Goal: Task Accomplishment & Management: Use online tool/utility

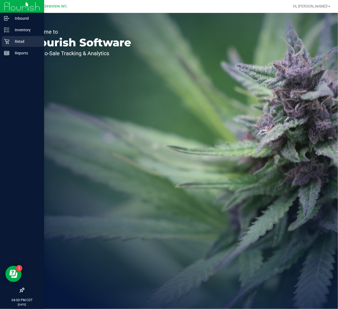
click at [12, 38] on p "Retail" at bounding box center [25, 41] width 32 height 6
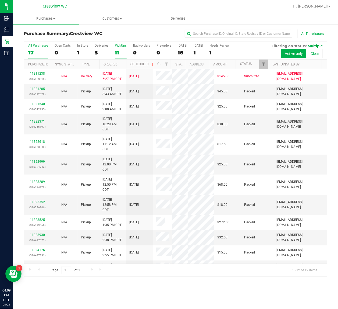
click at [120, 50] on div "11" at bounding box center [121, 52] width 12 height 6
click at [0, 0] on input "PickUps 11" at bounding box center [0, 0] width 0 height 0
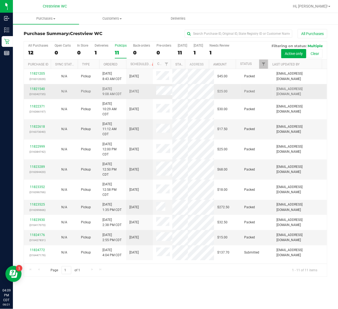
scroll to position [16, 0]
click at [263, 65] on span "Filter" at bounding box center [263, 64] width 4 height 4
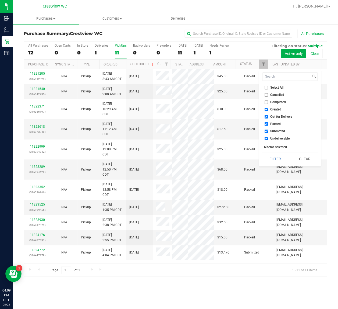
click at [266, 87] on input "Select All" at bounding box center [266, 87] width 3 height 3
checkbox input "true"
click at [266, 87] on input "Select All" at bounding box center [266, 87] width 3 height 3
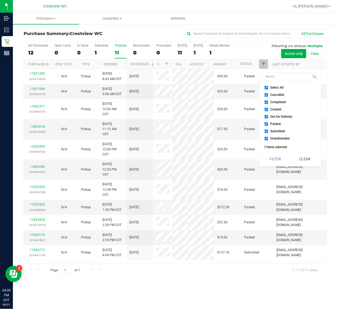
checkbox input "false"
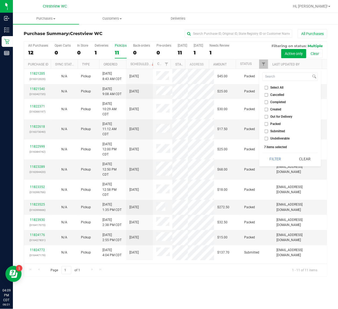
checkbox input "false"
click at [266, 131] on input "Submitted" at bounding box center [266, 130] width 3 height 3
checkbox input "true"
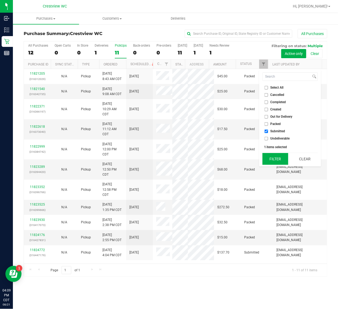
click at [266, 159] on button "Filter" at bounding box center [276, 159] width 26 height 12
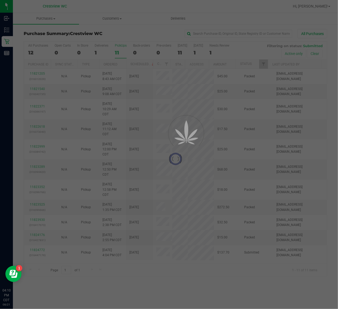
scroll to position [0, 0]
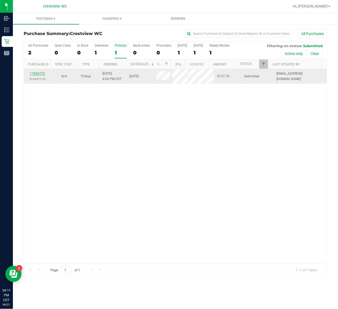
click at [42, 74] on link "11824772" at bounding box center [37, 74] width 15 height 4
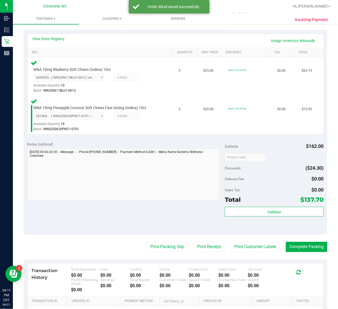
scroll to position [180, 0]
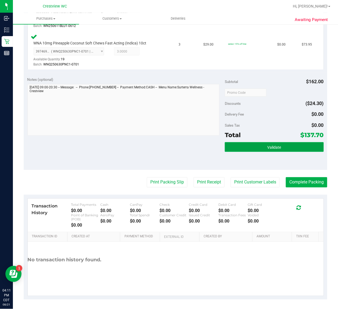
click at [241, 146] on button "Validate" at bounding box center [274, 147] width 99 height 10
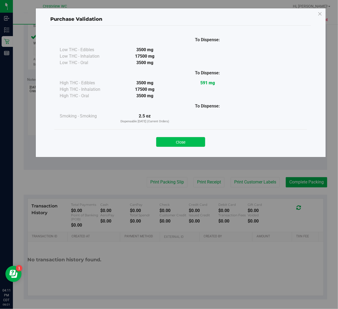
click at [184, 140] on button "Close" at bounding box center [180, 142] width 49 height 10
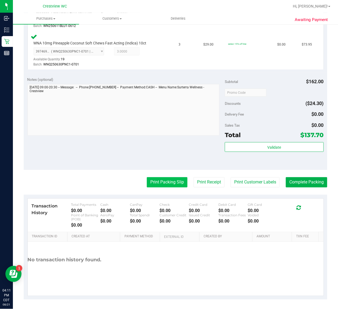
click at [163, 180] on button "Print Packing Slip" at bounding box center [167, 182] width 41 height 10
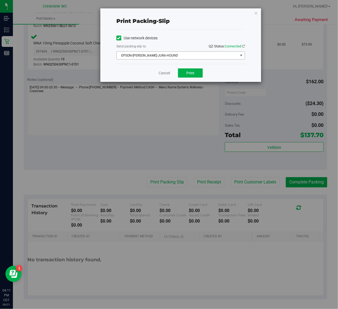
click at [175, 55] on span "EPSON-BRUNO-JURA-HOUND" at bounding box center [177, 56] width 121 height 8
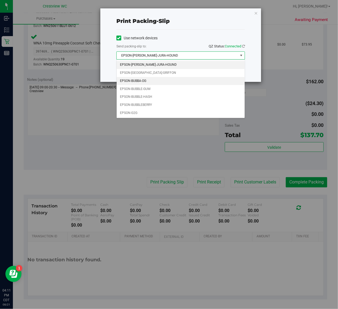
click at [151, 82] on li "EPSON-BUBBA-OG" at bounding box center [181, 81] width 128 height 8
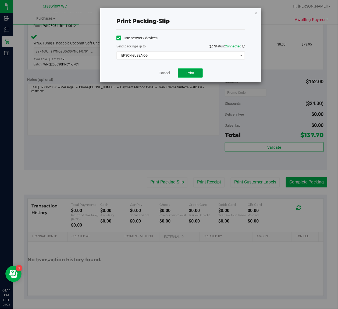
click at [191, 75] on span "Print" at bounding box center [190, 73] width 8 height 4
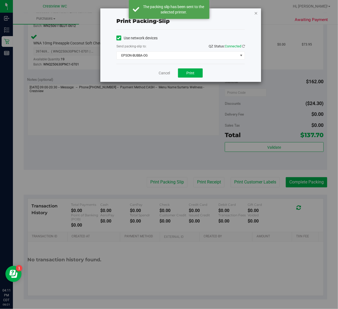
click at [255, 13] on icon "button" at bounding box center [256, 13] width 4 height 6
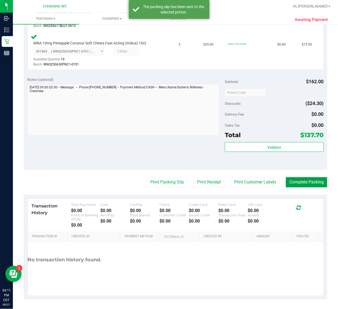
click at [293, 182] on button "Complete Packing" at bounding box center [306, 182] width 41 height 10
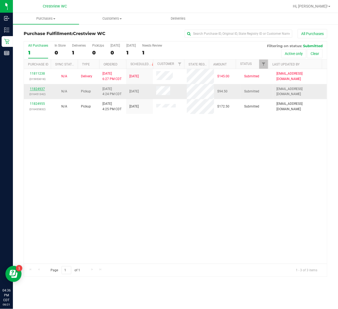
click at [36, 88] on link "11824937" at bounding box center [37, 89] width 15 height 4
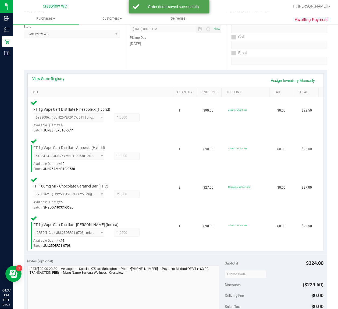
scroll to position [135, 0]
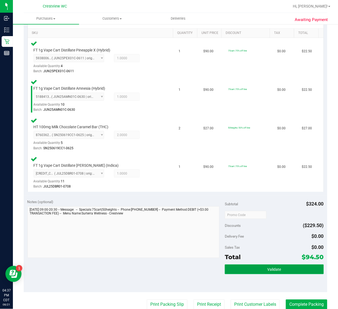
click at [234, 271] on button "Validate" at bounding box center [274, 269] width 99 height 10
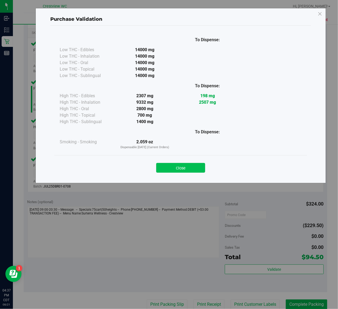
click at [175, 168] on button "Close" at bounding box center [180, 168] width 49 height 10
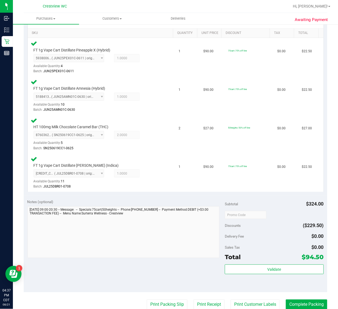
scroll to position [256, 0]
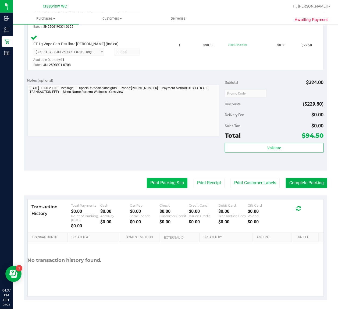
click at [151, 183] on button "Print Packing Slip" at bounding box center [167, 183] width 41 height 10
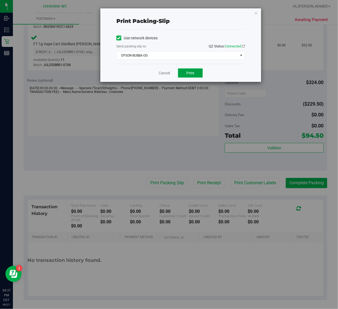
click at [184, 73] on button "Print" at bounding box center [190, 72] width 25 height 9
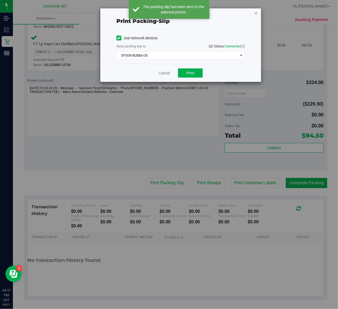
click at [257, 12] on icon "button" at bounding box center [256, 13] width 4 height 6
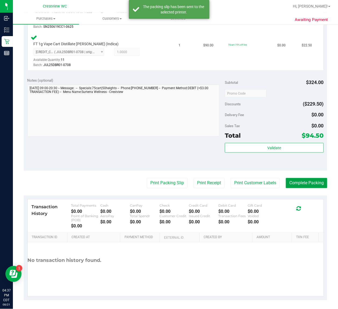
click at [291, 179] on button "Complete Packing" at bounding box center [306, 183] width 41 height 10
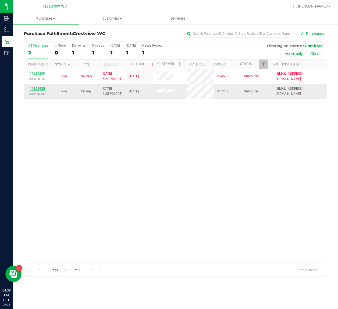
click at [39, 90] on link "11824955" at bounding box center [37, 89] width 15 height 4
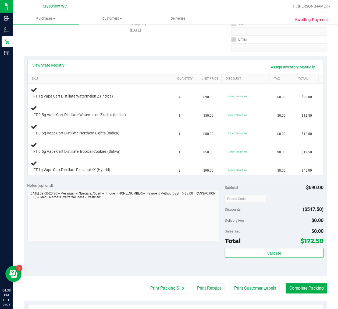
scroll to position [101, 0]
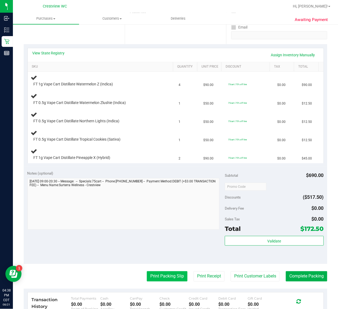
click at [161, 279] on button "Print Packing Slip" at bounding box center [167, 276] width 41 height 10
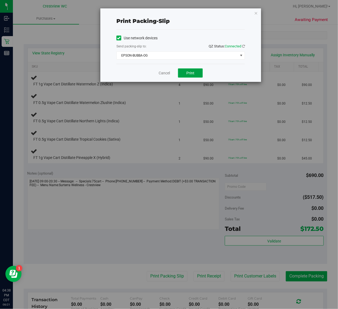
click at [189, 73] on span "Print" at bounding box center [190, 73] width 8 height 4
click at [255, 12] on icon "button" at bounding box center [256, 13] width 4 height 6
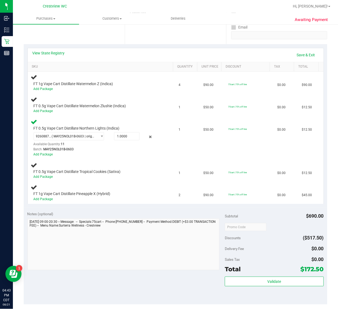
scroll to position [0, 0]
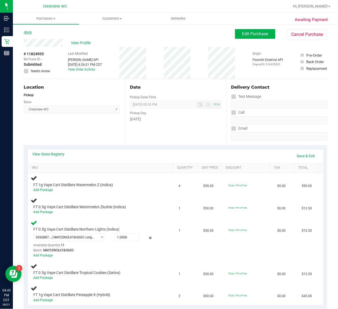
click at [29, 32] on link "Back" at bounding box center [28, 32] width 8 height 4
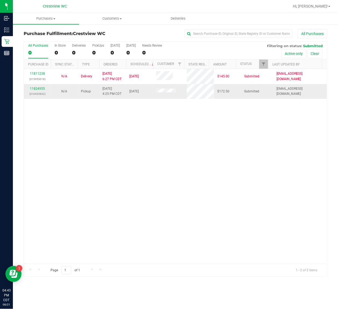
click at [112, 95] on span "8/21/2025 4:25 PM CDT" at bounding box center [111, 91] width 19 height 10
click at [41, 88] on link "11824955" at bounding box center [37, 89] width 15 height 4
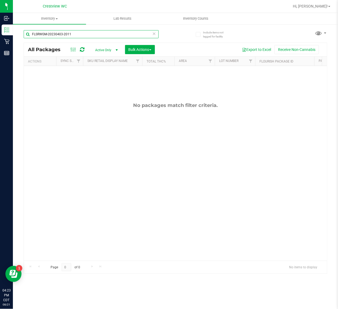
click at [91, 34] on input "FLSRWGM-20230403-2011" at bounding box center [91, 34] width 135 height 8
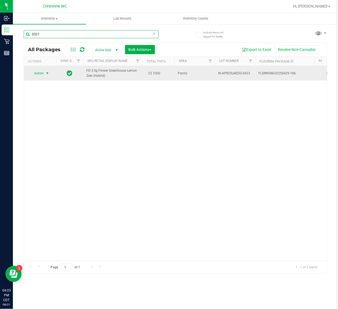
type input "0321"
click at [38, 75] on span "Action" at bounding box center [36, 73] width 15 height 8
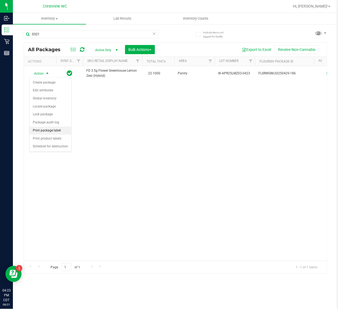
click at [41, 131] on li "Print package label" at bounding box center [51, 130] width 42 height 8
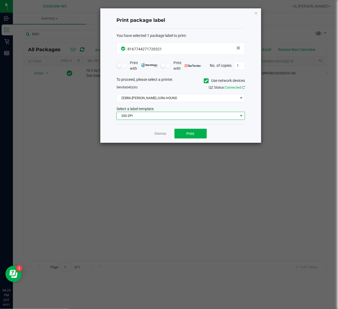
click at [162, 115] on span "300 DPI" at bounding box center [177, 116] width 121 height 8
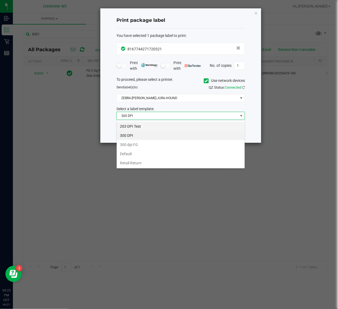
scroll to position [8, 128]
click at [140, 125] on li "203 DPI Test" at bounding box center [181, 126] width 128 height 9
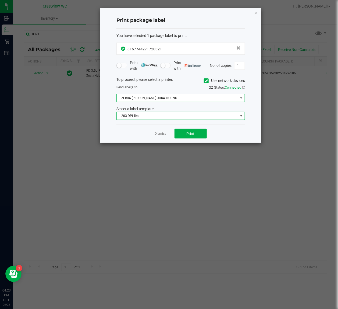
click at [156, 100] on span "ZEBRA-BRUNO-JURA-HOUND" at bounding box center [177, 98] width 121 height 8
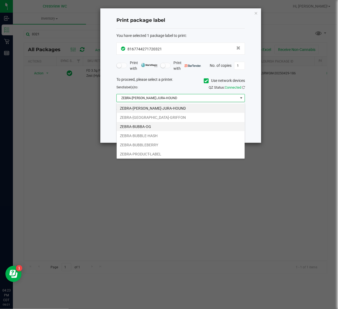
click at [142, 126] on li "ZEBRA-BUBBA-OG" at bounding box center [181, 126] width 128 height 9
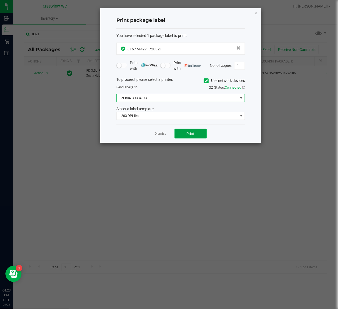
click at [186, 135] on button "Print" at bounding box center [191, 134] width 32 height 10
click at [254, 12] on icon "button" at bounding box center [256, 13] width 4 height 6
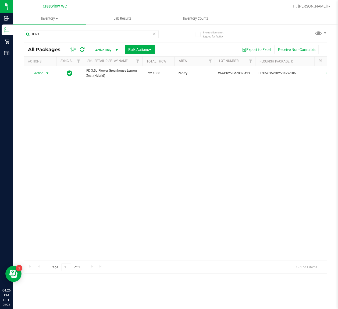
click at [107, 29] on div "0321" at bounding box center [100, 33] width 152 height 17
click at [108, 34] on input "0321" at bounding box center [91, 34] width 135 height 8
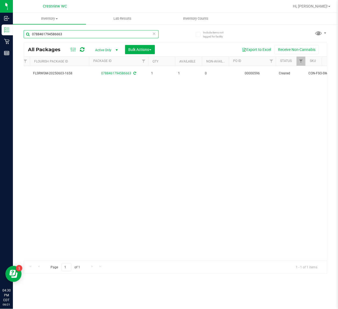
scroll to position [0, 206]
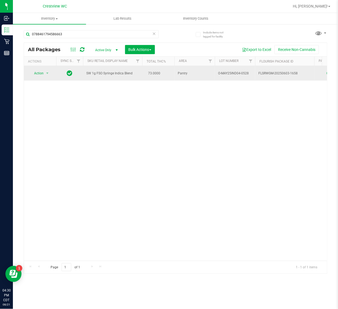
drag, startPoint x: 140, startPoint y: 73, endPoint x: 84, endPoint y: 76, distance: 56.3
click at [84, 76] on td "SW 1g FSO Syringe Indica Blend" at bounding box center [112, 73] width 59 height 15
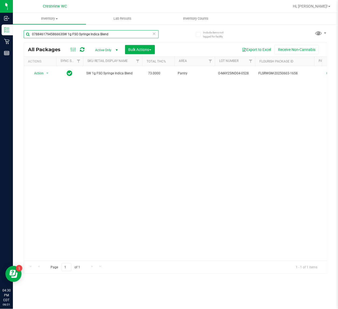
click at [59, 34] on input "0788461794586663SW 1g FSO Syringe Indica Blend" at bounding box center [91, 34] width 135 height 8
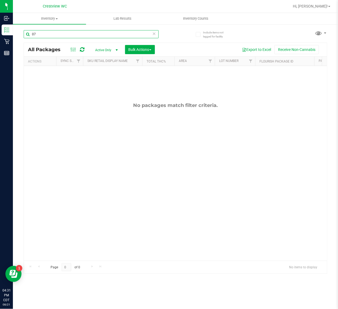
type input "0"
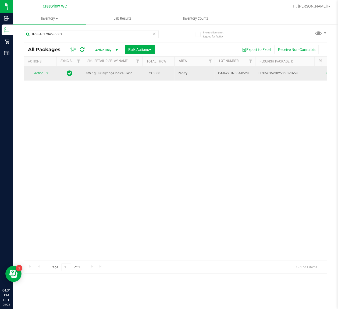
drag, startPoint x: 135, startPoint y: 73, endPoint x: 78, endPoint y: 73, distance: 56.5
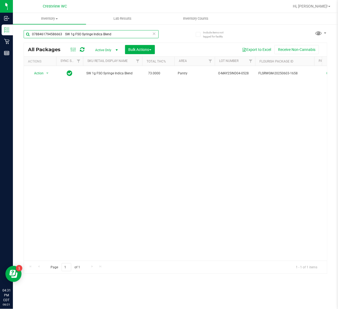
click at [61, 34] on input "0788461794586663 SW 1g FSO Syringe Indica Blend" at bounding box center [91, 34] width 135 height 8
click at [64, 34] on input "0788461794586663 SW 1g FSO Syringe Indica Blend" at bounding box center [91, 34] width 135 height 8
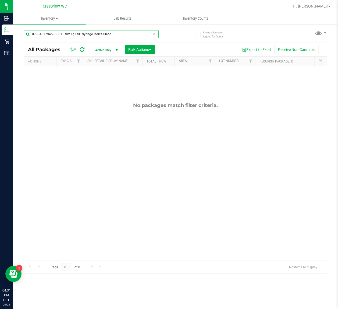
click at [62, 33] on input "0788461794586663 SW 1g FSO Syringe Indica Blend" at bounding box center [91, 34] width 135 height 8
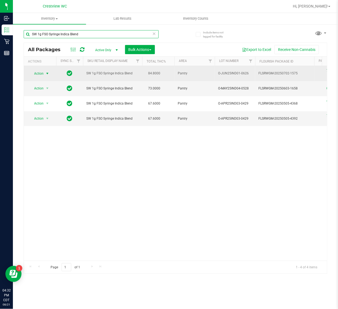
type input "SW 1g FSO Syringe Indica Blend"
click at [40, 74] on span "Action" at bounding box center [36, 74] width 15 height 8
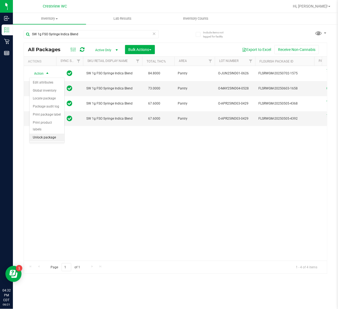
click at [48, 133] on li "Unlock package" at bounding box center [47, 137] width 35 height 8
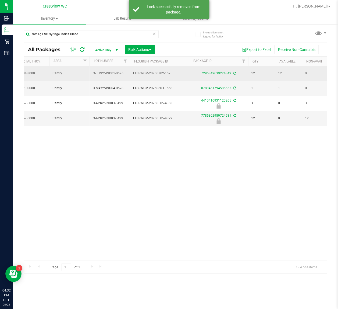
scroll to position [0, 75]
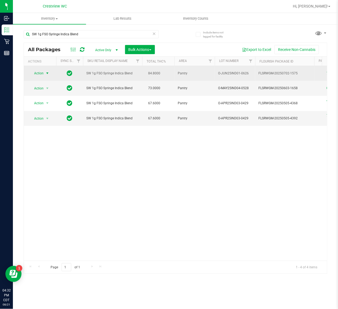
click at [43, 72] on span "Action" at bounding box center [36, 73] width 15 height 8
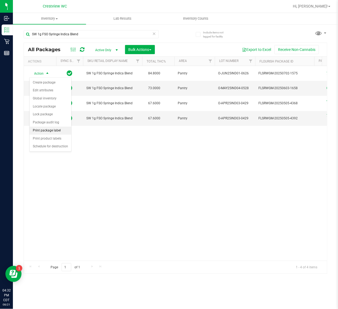
click at [40, 130] on li "Print package label" at bounding box center [51, 130] width 42 height 8
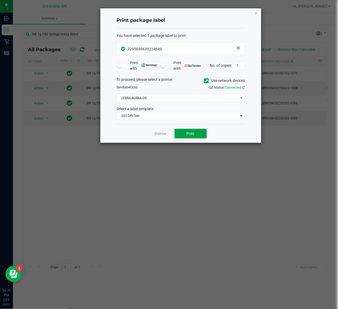
click at [188, 133] on span "Print" at bounding box center [191, 133] width 8 height 4
click at [256, 13] on icon "button" at bounding box center [256, 13] width 4 height 6
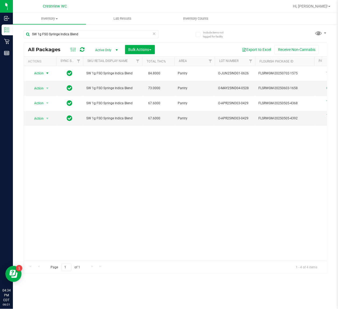
click at [102, 39] on div "SW 1g FSO Syringe Indica Blend" at bounding box center [91, 36] width 135 height 12
click at [106, 33] on input "SW 1g FSO Syringe Indica Blend" at bounding box center [91, 34] width 135 height 8
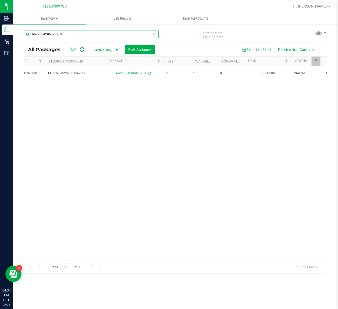
scroll to position [0, 149]
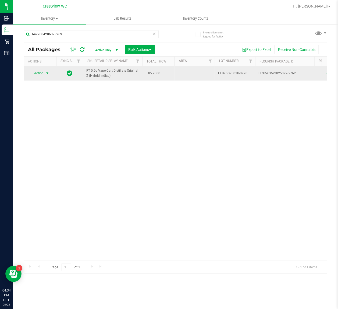
click at [44, 73] on span "select" at bounding box center [47, 73] width 7 height 8
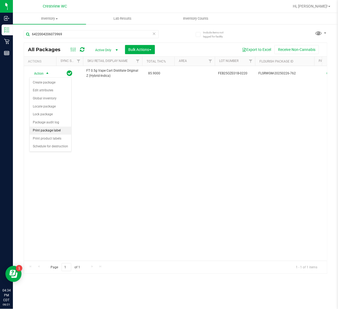
click at [46, 131] on li "Print package label" at bounding box center [51, 130] width 42 height 8
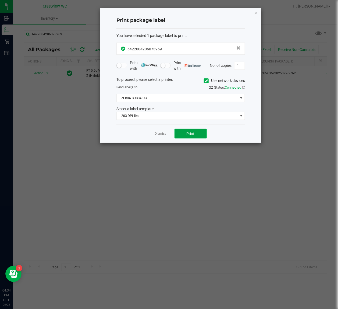
click at [186, 133] on button "Print" at bounding box center [191, 134] width 32 height 10
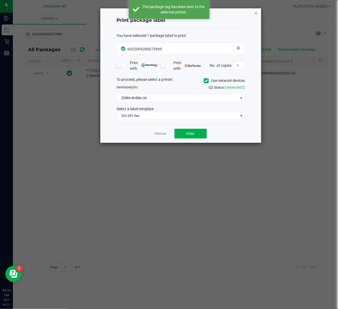
click at [256, 12] on icon "button" at bounding box center [256, 13] width 4 height 6
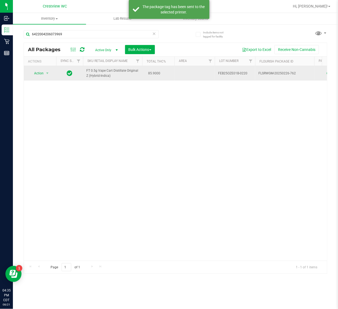
drag, startPoint x: 121, startPoint y: 77, endPoint x: 88, endPoint y: 72, distance: 33.4
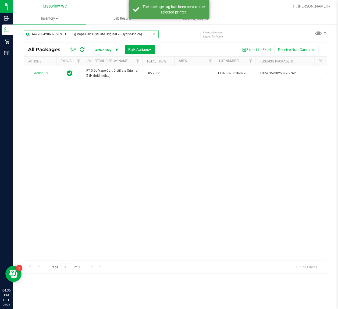
click at [64, 34] on input "6422004206073969 FT 0.5g Vape Cart Distillate Original Z (Hybrid-Indica)" at bounding box center [91, 34] width 135 height 8
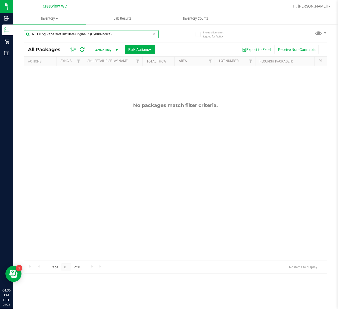
type input "FT 0.5g Vape Cart Distillate Original Z (Hybrid-Indica)"
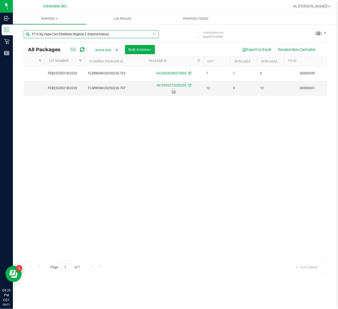
scroll to position [0, 17]
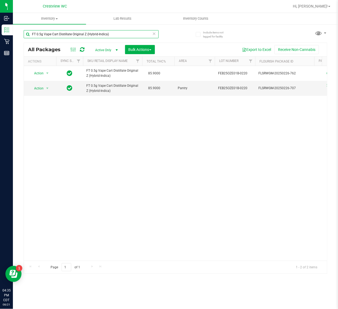
click at [129, 34] on input "FT 0.5g Vape Cart Distillate Original Z (Hybrid-Indica)" at bounding box center [91, 34] width 135 height 8
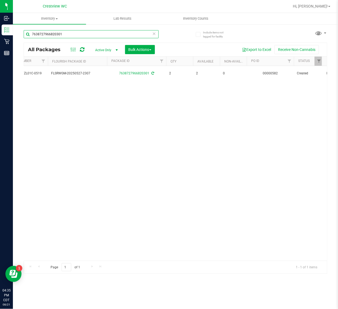
scroll to position [0, 156]
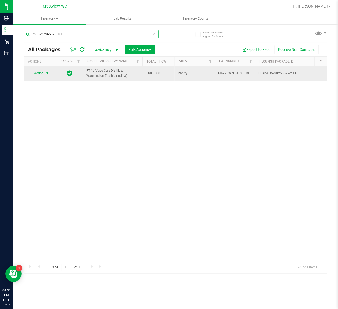
type input "7638727966820301"
click at [44, 73] on span "Action" at bounding box center [40, 73] width 22 height 8
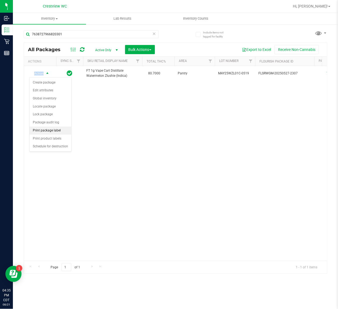
click at [40, 128] on li "Print package label" at bounding box center [51, 130] width 42 height 8
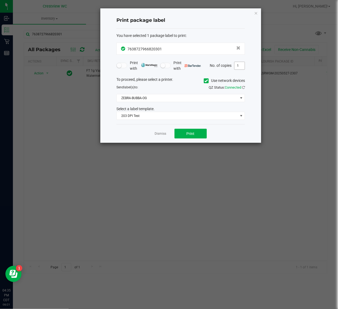
click at [239, 64] on input "1" at bounding box center [240, 66] width 10 height 8
type input "2"
click at [180, 134] on button "Print" at bounding box center [191, 134] width 32 height 10
click at [254, 14] on icon "button" at bounding box center [256, 13] width 4 height 6
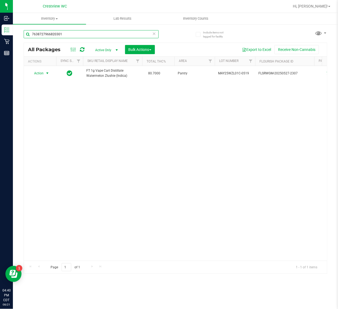
click at [113, 36] on input "7638727966820301" at bounding box center [91, 34] width 135 height 8
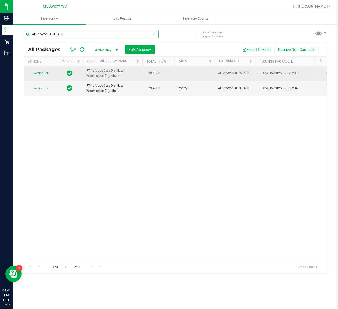
type input "APR25WZK01C-0430"
click at [38, 70] on span "Action" at bounding box center [36, 73] width 15 height 8
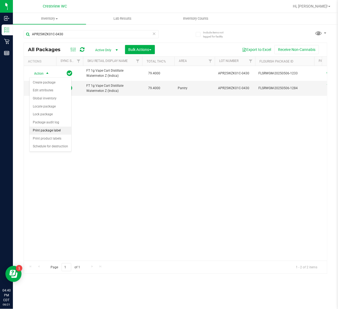
click at [48, 130] on li "Print package label" at bounding box center [51, 130] width 42 height 8
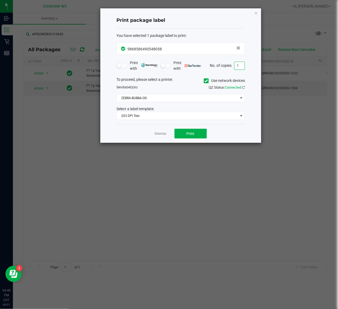
click at [238, 69] on input "1" at bounding box center [240, 66] width 10 height 8
type input "2"
click at [196, 136] on button "Print" at bounding box center [191, 134] width 32 height 10
click at [256, 13] on icon "button" at bounding box center [256, 13] width 4 height 6
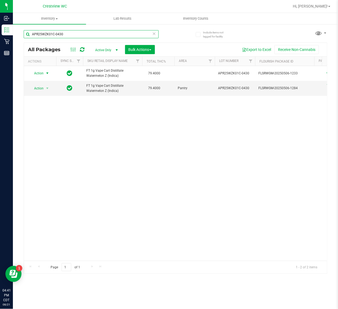
click at [119, 37] on input "APR25WZK01C-0430" at bounding box center [91, 34] width 135 height 8
click at [131, 36] on input "APR25WZK01C-0430" at bounding box center [91, 34] width 135 height 8
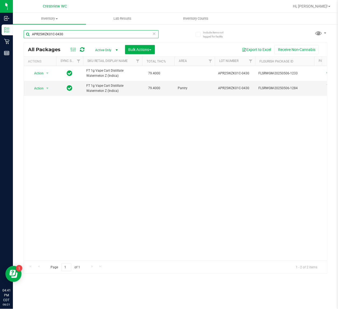
click at [131, 36] on input "APR25WZK01C-0430" at bounding box center [91, 34] width 135 height 8
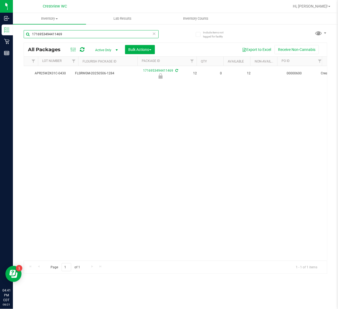
scroll to position [0, 103]
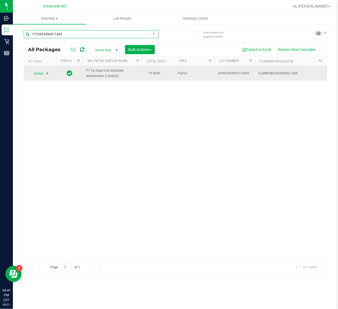
type input "1716953494411469"
click at [41, 75] on span "Action" at bounding box center [36, 74] width 15 height 8
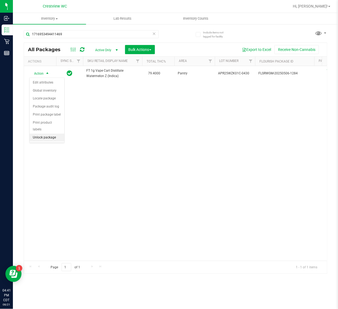
click at [47, 133] on li "Unlock package" at bounding box center [47, 137] width 35 height 8
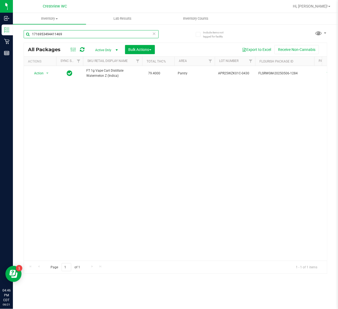
click at [88, 33] on input "1716953494411469" at bounding box center [91, 34] width 135 height 8
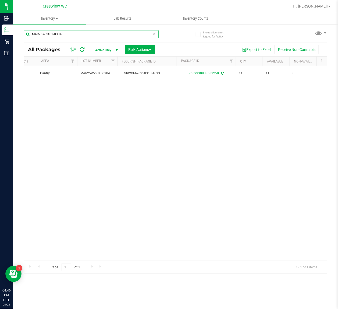
scroll to position [0, 61]
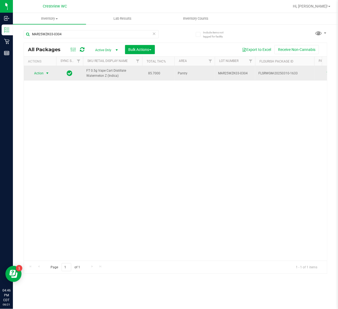
click at [40, 73] on span "Action" at bounding box center [36, 73] width 15 height 8
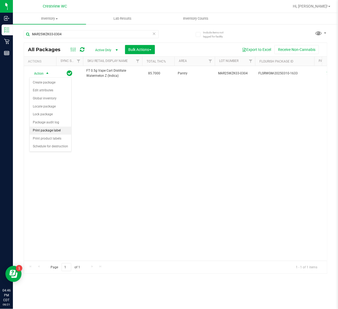
click at [47, 130] on li "Print package label" at bounding box center [51, 130] width 42 height 8
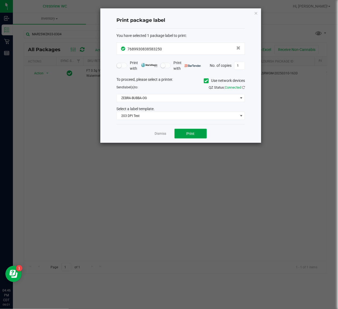
click at [184, 135] on button "Print" at bounding box center [191, 134] width 32 height 10
drag, startPoint x: 254, startPoint y: 12, endPoint x: 244, endPoint y: 14, distance: 10.4
click at [255, 11] on icon "button" at bounding box center [256, 13] width 4 height 6
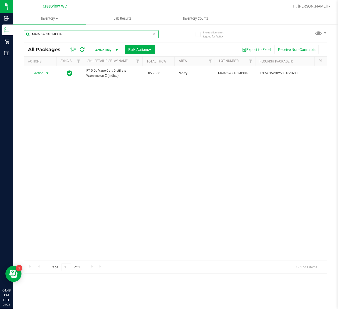
click at [77, 31] on input "MAR25WZK03-0304" at bounding box center [91, 34] width 135 height 8
type input "M"
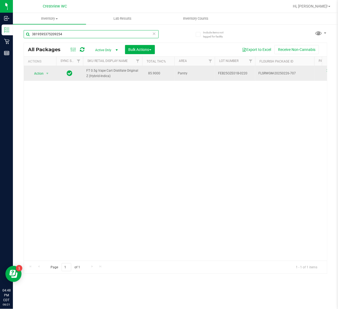
type input "3819595375209254"
click at [41, 73] on span "Action" at bounding box center [36, 74] width 15 height 8
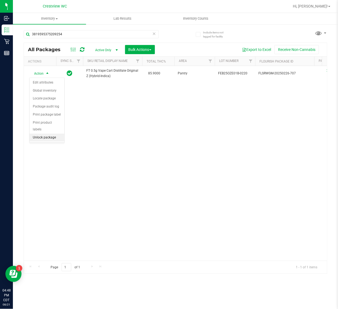
click at [39, 133] on li "Unlock package" at bounding box center [47, 137] width 35 height 8
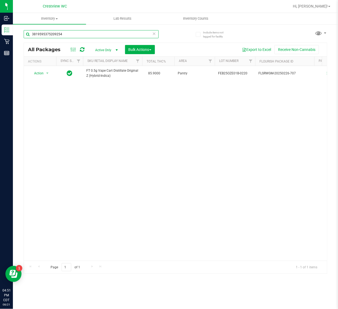
click at [78, 36] on input "3819595375209254" at bounding box center [91, 34] width 135 height 8
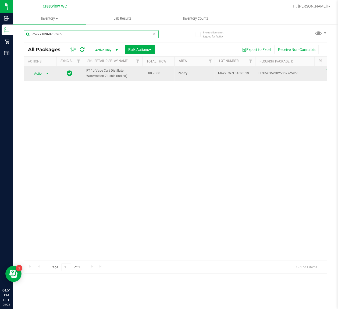
type input "7597718960706265"
click at [47, 73] on span "select" at bounding box center [47, 73] width 4 height 4
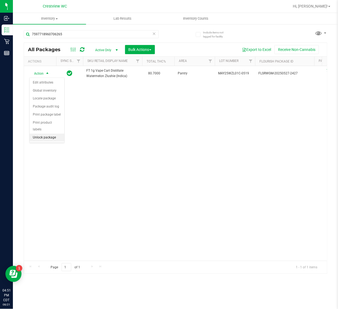
click at [36, 133] on li "Unlock package" at bounding box center [47, 137] width 35 height 8
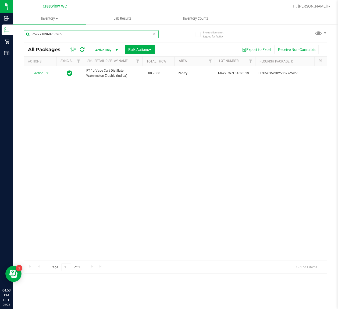
click at [97, 37] on input "7597718960706265" at bounding box center [91, 34] width 135 height 8
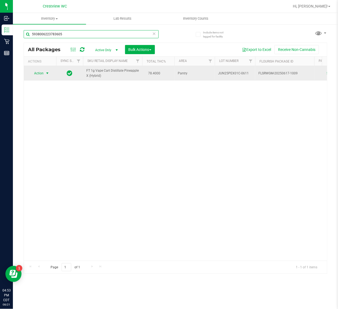
type input "5938006223783605"
click at [41, 73] on span "Action" at bounding box center [36, 73] width 15 height 8
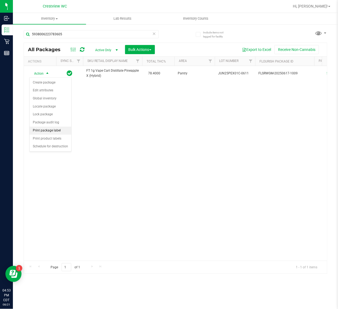
click at [47, 130] on li "Print package label" at bounding box center [51, 130] width 42 height 8
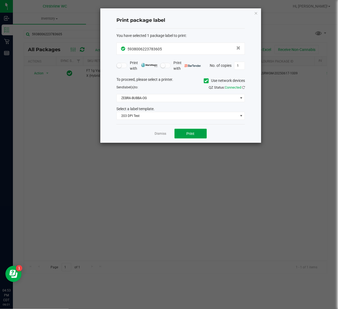
click at [186, 137] on button "Print" at bounding box center [191, 134] width 32 height 10
click at [254, 13] on icon "button" at bounding box center [256, 13] width 4 height 6
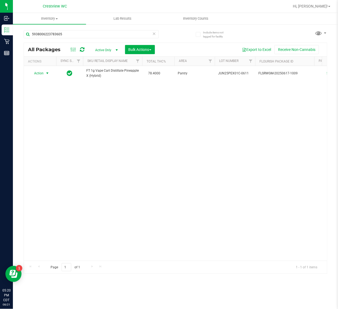
click at [89, 39] on div "5938006223783605" at bounding box center [91, 36] width 135 height 12
click at [89, 37] on input "5938006223783605" at bounding box center [91, 34] width 135 height 8
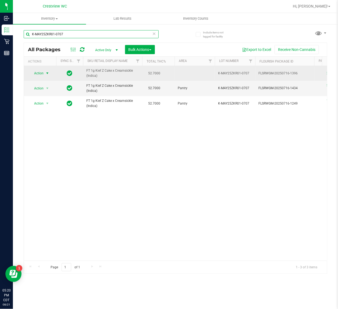
type input "K-MAY25ZKR01-0707"
click at [38, 73] on span "Action" at bounding box center [36, 73] width 15 height 8
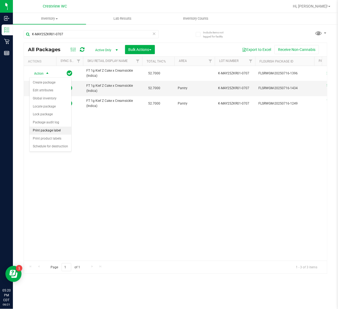
click at [50, 132] on li "Print package label" at bounding box center [51, 130] width 42 height 8
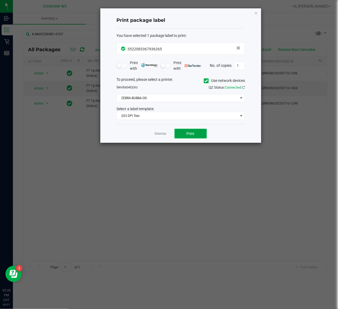
click at [192, 134] on span "Print" at bounding box center [191, 133] width 8 height 4
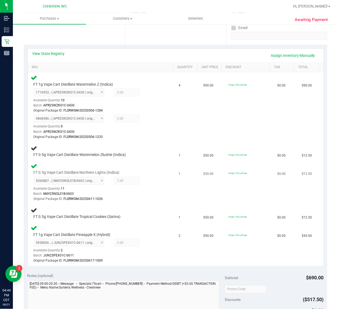
scroll to position [101, 0]
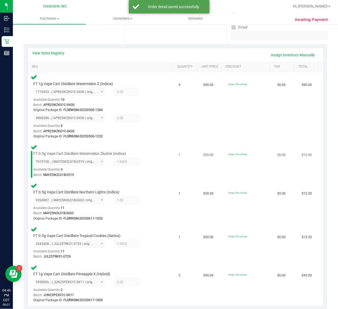
scroll to position [202, 0]
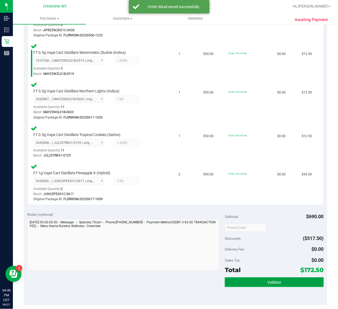
click at [263, 283] on button "Validate" at bounding box center [274, 282] width 99 height 10
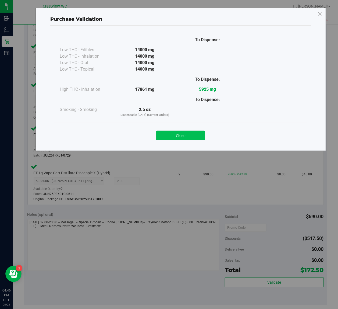
click at [193, 139] on button "Close" at bounding box center [180, 135] width 49 height 10
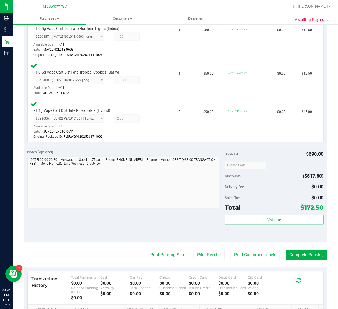
scroll to position [336, 0]
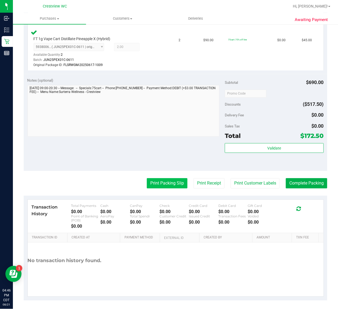
click at [158, 185] on button "Print Packing Slip" at bounding box center [167, 183] width 41 height 10
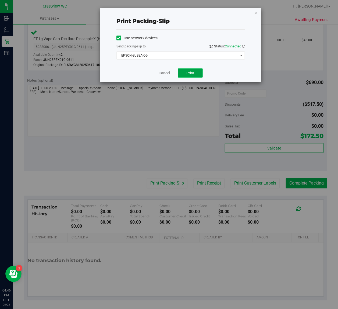
click at [190, 72] on span "Print" at bounding box center [190, 73] width 8 height 4
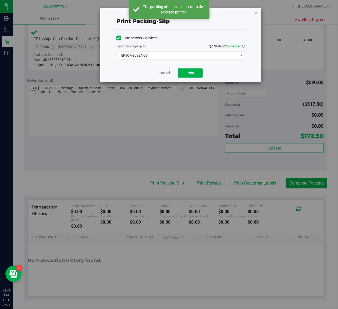
click at [256, 13] on icon "button" at bounding box center [256, 13] width 4 height 6
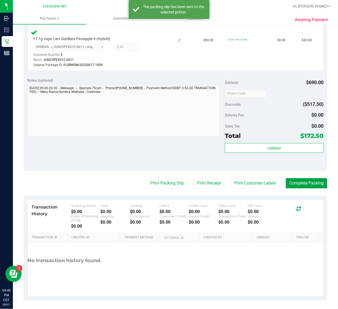
click at [289, 182] on button "Complete Packing" at bounding box center [306, 183] width 41 height 10
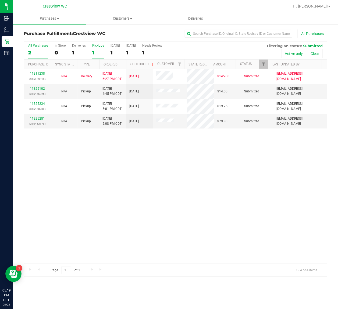
click at [96, 48] on label "PickUps 1" at bounding box center [98, 51] width 12 height 15
click at [0, 0] on input "PickUps 1" at bounding box center [0, 0] width 0 height 0
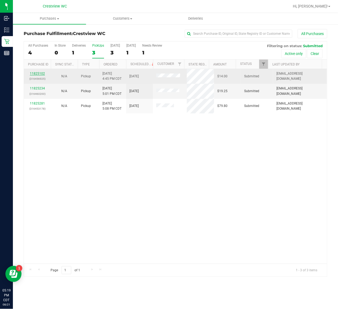
click at [36, 73] on link "11825102" at bounding box center [37, 74] width 15 height 4
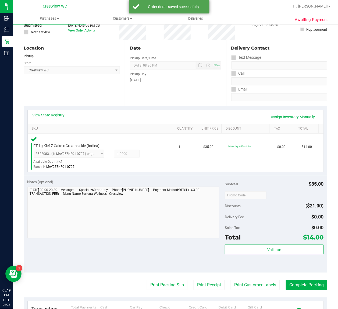
scroll to position [101, 0]
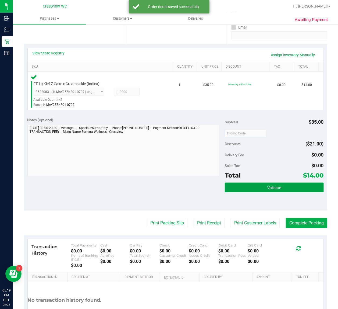
click at [234, 191] on button "Validate" at bounding box center [274, 187] width 99 height 10
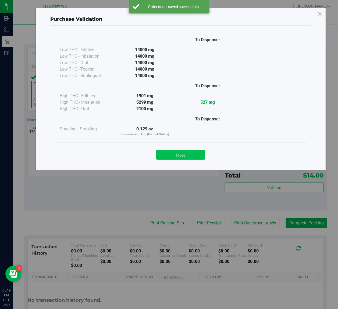
click at [190, 155] on button "Close" at bounding box center [180, 155] width 49 height 10
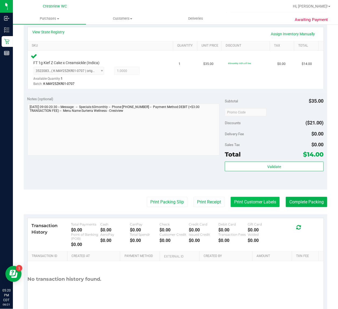
scroll to position [142, 0]
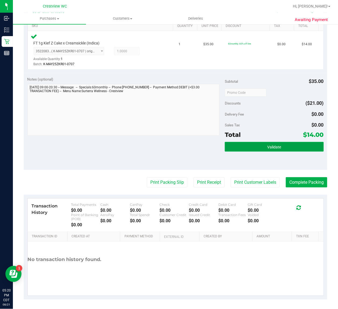
click at [240, 150] on button "Validate" at bounding box center [274, 147] width 99 height 10
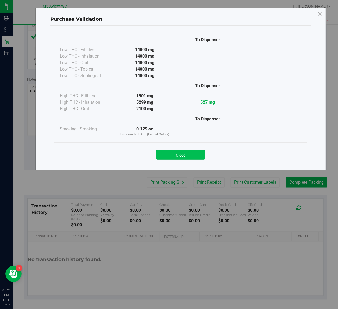
click at [186, 155] on button "Close" at bounding box center [180, 155] width 49 height 10
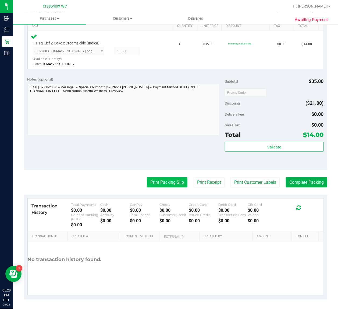
click at [161, 181] on button "Print Packing Slip" at bounding box center [167, 182] width 41 height 10
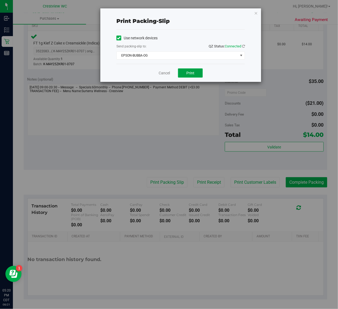
click at [184, 76] on button "Print" at bounding box center [190, 72] width 25 height 9
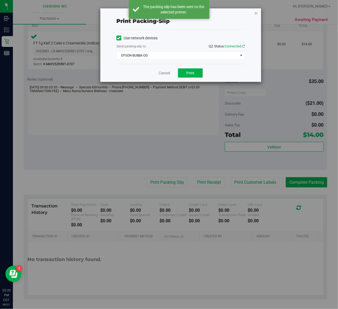
click at [256, 12] on icon "button" at bounding box center [256, 13] width 4 height 6
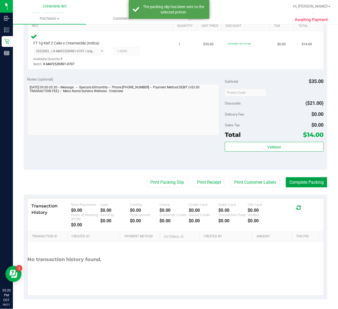
click at [297, 181] on button "Complete Packing" at bounding box center [306, 182] width 41 height 10
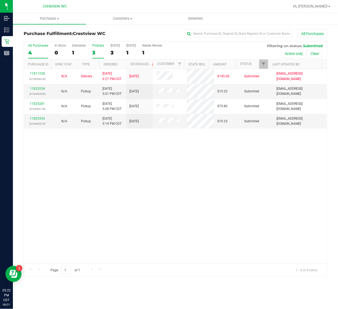
click at [94, 48] on label "PickUps 3" at bounding box center [98, 51] width 12 height 15
click at [0, 0] on input "PickUps 3" at bounding box center [0, 0] width 0 height 0
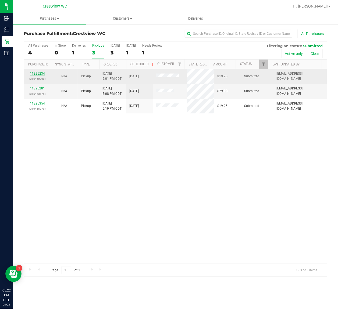
click at [36, 74] on link "11825234" at bounding box center [37, 74] width 15 height 4
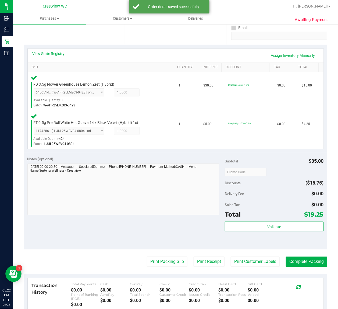
scroll to position [101, 0]
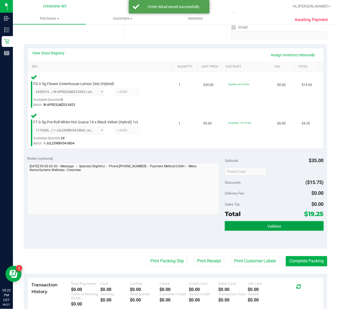
click at [286, 223] on button "Validate" at bounding box center [274, 226] width 99 height 10
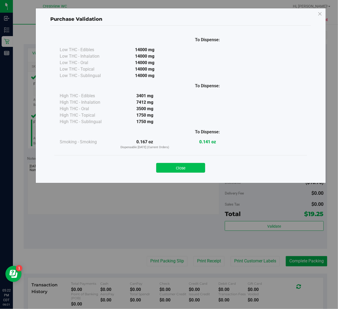
click at [191, 171] on button "Close" at bounding box center [180, 168] width 49 height 10
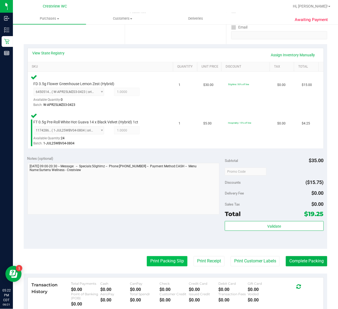
click at [173, 258] on button "Print Packing Slip" at bounding box center [167, 261] width 41 height 10
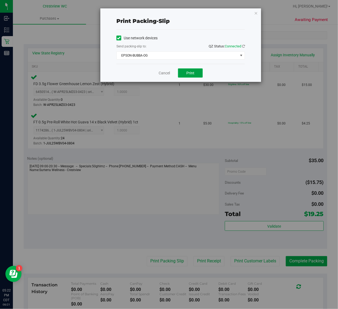
click at [192, 77] on button "Print" at bounding box center [190, 72] width 25 height 9
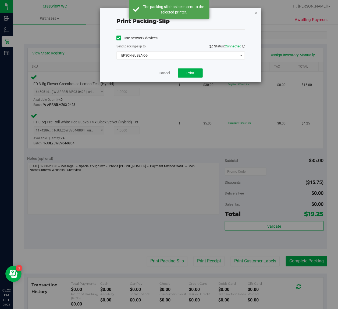
click at [256, 12] on icon "button" at bounding box center [256, 13] width 4 height 6
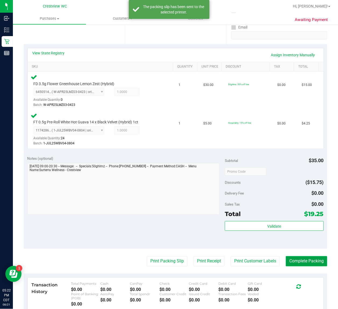
click at [296, 263] on button "Complete Packing" at bounding box center [306, 261] width 41 height 10
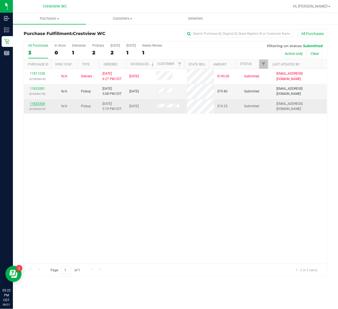
click at [38, 104] on link "11825354" at bounding box center [37, 104] width 15 height 4
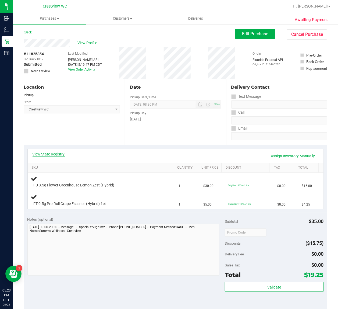
click at [61, 151] on link "View State Registry" at bounding box center [49, 153] width 32 height 5
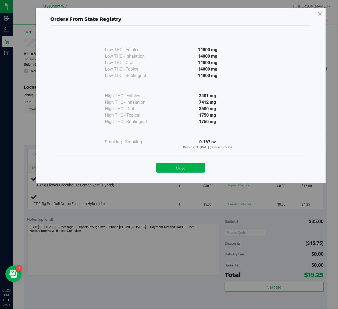
click at [320, 14] on icon at bounding box center [320, 14] width 5 height 9
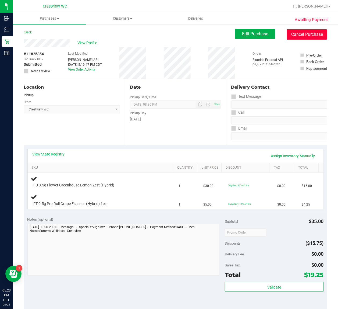
click at [289, 33] on button "Cancel Purchase" at bounding box center [307, 34] width 40 height 10
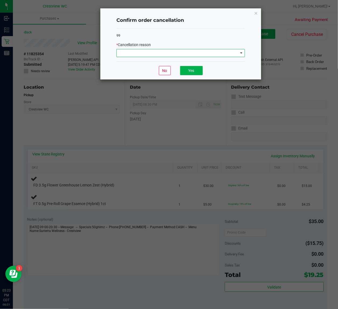
click at [177, 51] on span at bounding box center [177, 53] width 121 height 8
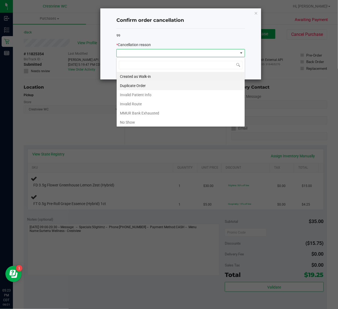
scroll to position [8, 128]
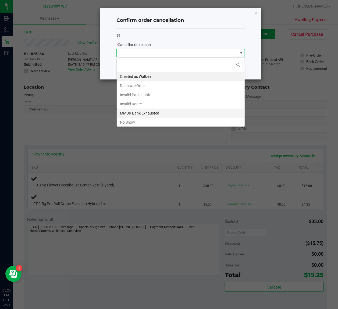
click at [137, 113] on li "MMUR Bank Exhausted" at bounding box center [181, 112] width 128 height 9
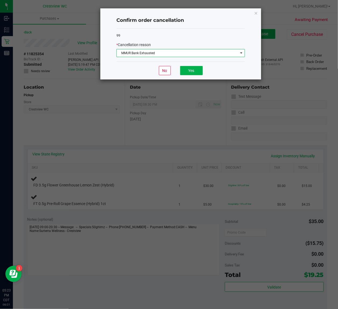
click at [205, 50] on span "MMUR Bank Exhausted" at bounding box center [177, 53] width 121 height 8
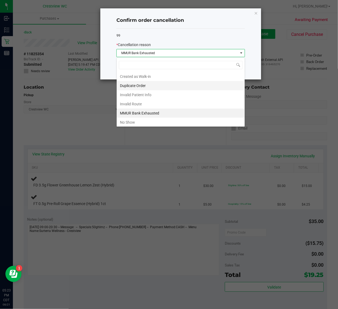
click at [130, 86] on li "Duplicate Order" at bounding box center [181, 85] width 128 height 9
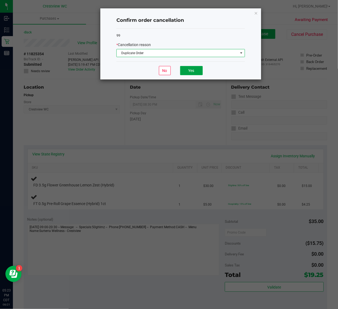
click at [195, 69] on button "Yes" at bounding box center [191, 70] width 23 height 9
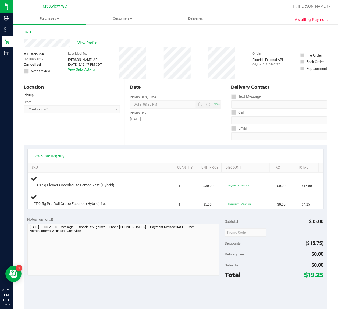
click at [31, 32] on link "Back" at bounding box center [28, 32] width 8 height 4
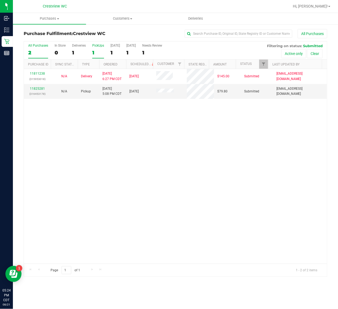
click at [94, 52] on div "1" at bounding box center [98, 52] width 12 height 6
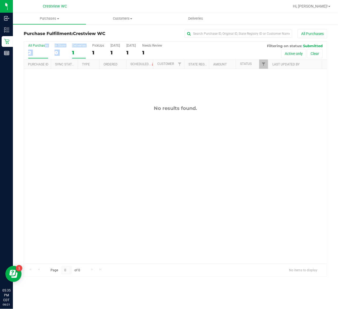
click at [72, 48] on div "All Purchases 2 In Store 0 Deliveries 1 PickUps 1 Today 1 Tomorrow 1 Needs Revi…" at bounding box center [175, 50] width 303 height 18
click at [95, 47] on div "PickUps" at bounding box center [98, 46] width 12 height 4
click at [0, 0] on input "PickUps 1" at bounding box center [0, 0] width 0 height 0
click at [84, 49] on div "1" at bounding box center [79, 52] width 14 height 6
click at [0, 0] on input "Deliveries 1" at bounding box center [0, 0] width 0 height 0
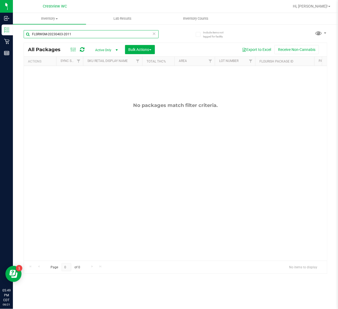
click at [90, 35] on input "FLSRWGM-20230403-2011" at bounding box center [91, 34] width 135 height 8
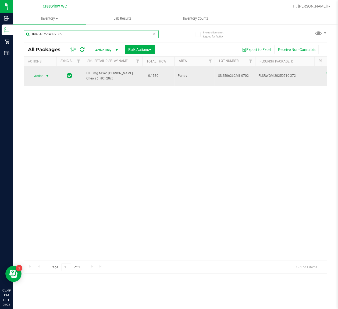
type input "0940467514082565"
click at [38, 72] on span "Action" at bounding box center [36, 76] width 15 height 8
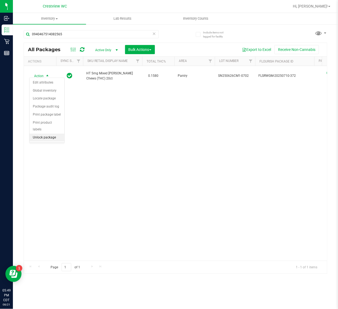
click at [50, 134] on li "Unlock package" at bounding box center [47, 137] width 35 height 8
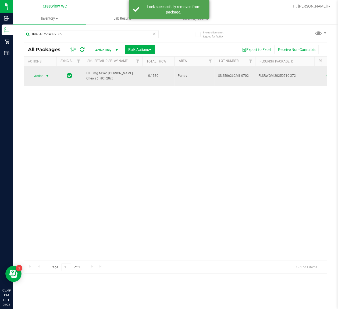
click at [41, 72] on span "Action" at bounding box center [36, 76] width 15 height 8
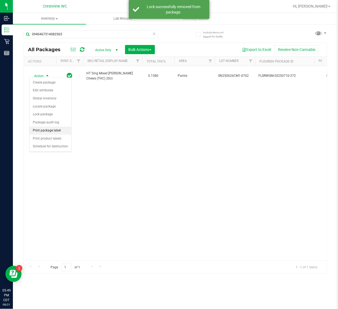
click at [45, 130] on li "Print package label" at bounding box center [51, 130] width 42 height 8
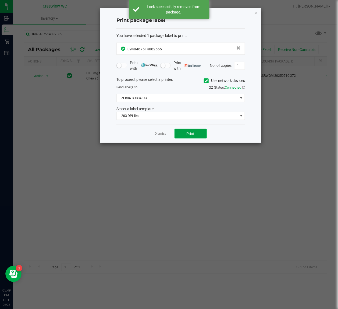
click at [191, 137] on button "Print" at bounding box center [191, 134] width 32 height 10
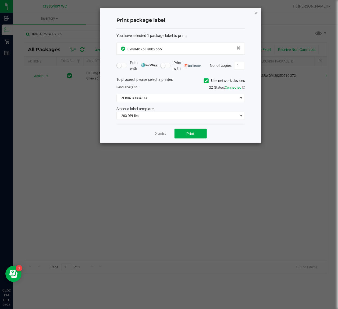
click at [256, 11] on icon "button" at bounding box center [256, 13] width 4 height 6
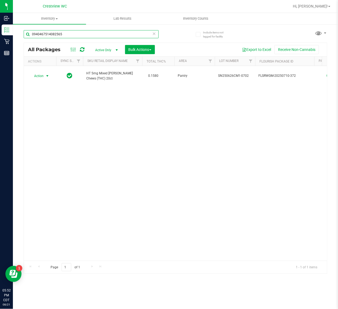
click at [76, 34] on input "0940467514082565" at bounding box center [91, 34] width 135 height 8
click at [77, 34] on input "0940467514082565" at bounding box center [91, 34] width 135 height 8
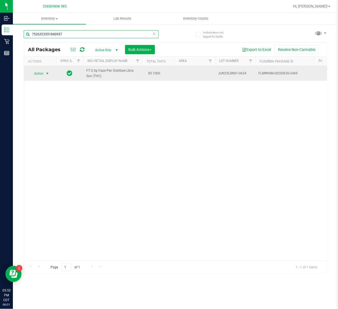
type input "7526323551840957"
click at [46, 72] on span "select" at bounding box center [47, 73] width 4 height 4
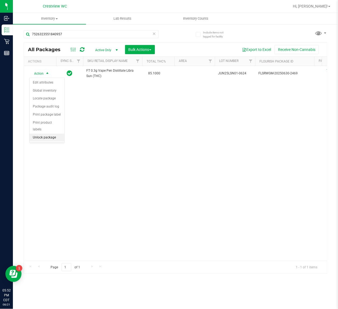
click at [53, 133] on li "Unlock package" at bounding box center [47, 137] width 35 height 8
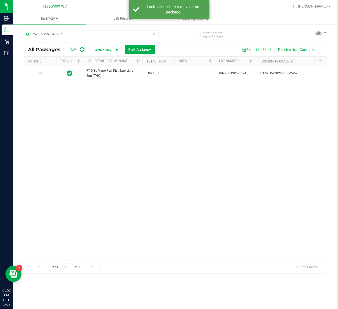
click at [39, 73] on icon at bounding box center [40, 73] width 4 height 4
click at [39, 73] on span "Action" at bounding box center [36, 73] width 15 height 8
click at [45, 131] on li "Print package label" at bounding box center [51, 130] width 42 height 8
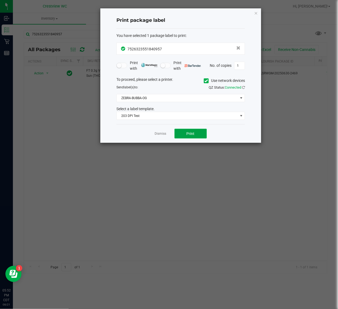
click at [194, 134] on span "Print" at bounding box center [191, 133] width 8 height 4
click at [257, 13] on icon "button" at bounding box center [256, 13] width 4 height 6
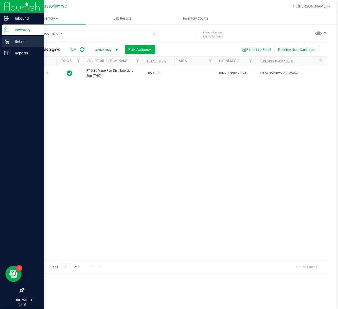
click at [16, 38] on p "Retail" at bounding box center [25, 41] width 32 height 6
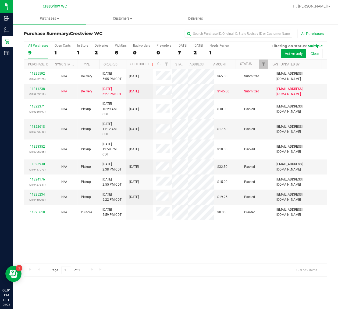
click at [116, 54] on div "6" at bounding box center [121, 52] width 12 height 6
click at [0, 0] on input "PickUps 6" at bounding box center [0, 0] width 0 height 0
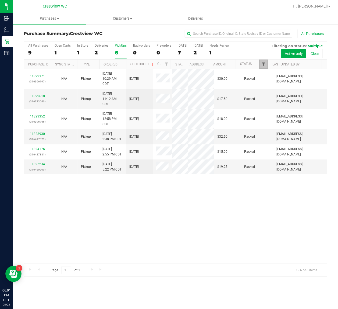
click at [263, 65] on span "Filter" at bounding box center [263, 64] width 4 height 4
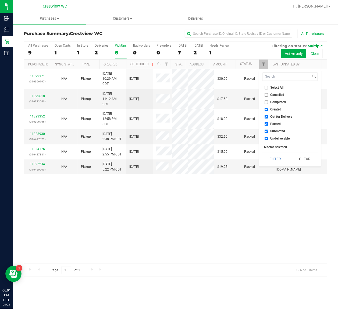
click at [265, 87] on input "Select All" at bounding box center [266, 87] width 3 height 3
checkbox input "true"
click at [265, 87] on input "Select All" at bounding box center [266, 87] width 3 height 3
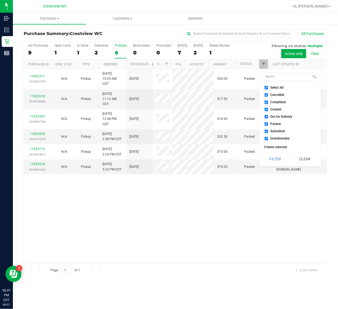
checkbox input "false"
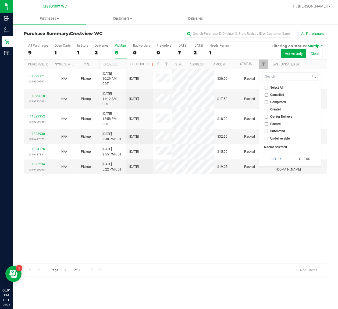
checkbox input "false"
click at [266, 130] on input "Submitted" at bounding box center [266, 130] width 3 height 3
checkbox input "true"
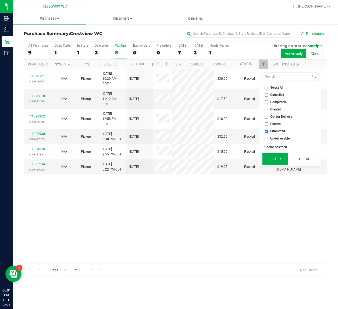
click at [268, 157] on button "Filter" at bounding box center [276, 159] width 26 height 12
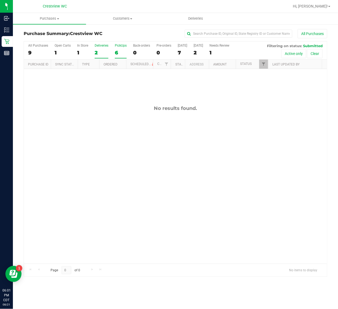
click at [96, 55] on div "2" at bounding box center [102, 52] width 14 height 6
click at [0, 0] on input "Deliveries 2" at bounding box center [0, 0] width 0 height 0
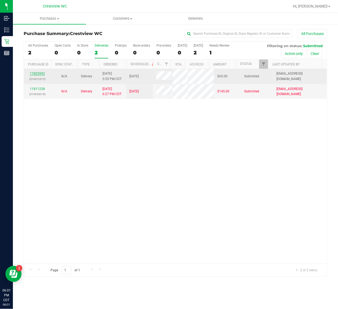
click at [42, 75] on link "11825592" at bounding box center [37, 74] width 15 height 4
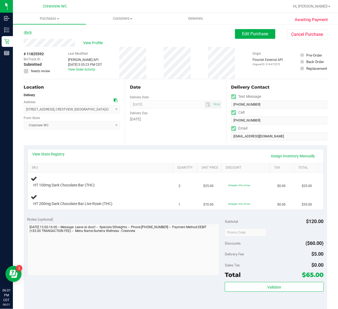
click at [32, 33] on link "Back" at bounding box center [28, 32] width 8 height 4
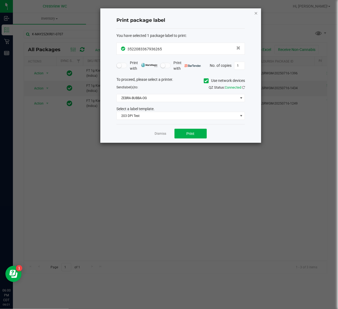
click at [257, 12] on icon "button" at bounding box center [256, 13] width 4 height 6
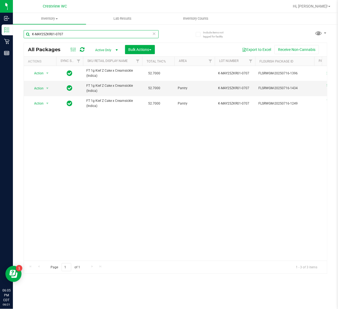
click at [73, 36] on input "K-MAY25ZKR01-0707" at bounding box center [91, 34] width 135 height 8
click at [74, 36] on input "K-MAY25ZKR01-0707" at bounding box center [91, 34] width 135 height 8
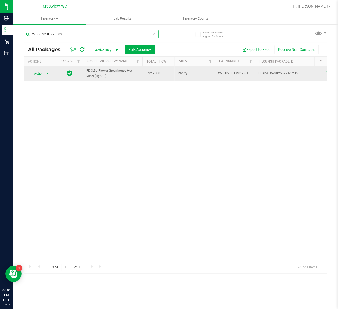
type input "2785978501729389"
click at [41, 73] on span "Action" at bounding box center [36, 74] width 15 height 8
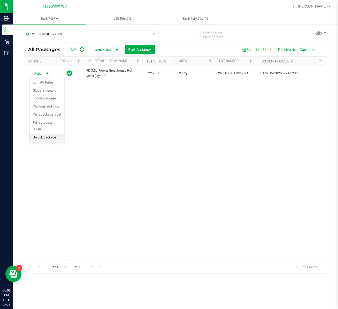
click at [49, 133] on li "Unlock package" at bounding box center [47, 137] width 35 height 8
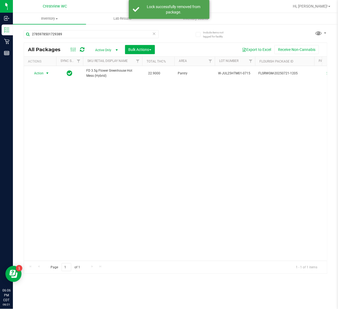
click at [42, 73] on span "Action" at bounding box center [36, 73] width 15 height 8
click at [47, 131] on li "Print package label" at bounding box center [51, 130] width 42 height 8
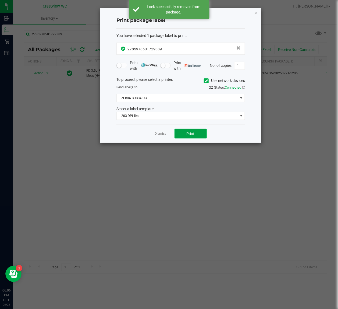
click at [183, 133] on button "Print" at bounding box center [191, 134] width 32 height 10
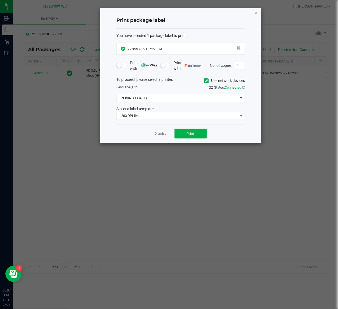
click at [256, 13] on icon "button" at bounding box center [256, 13] width 4 height 6
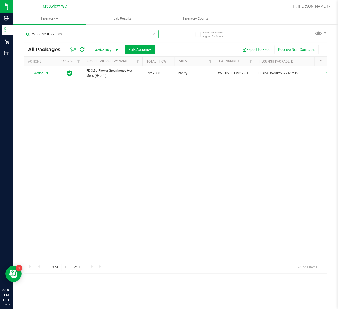
click at [72, 31] on input "2785978501729389" at bounding box center [91, 34] width 135 height 8
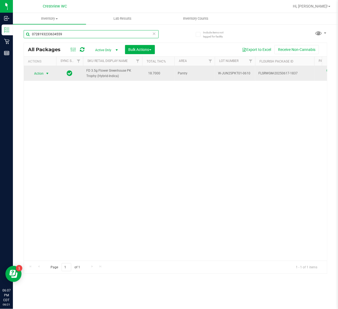
type input "0728193233634559"
click at [38, 73] on span "Action" at bounding box center [36, 74] width 15 height 8
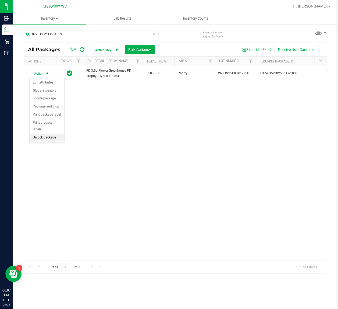
click at [44, 133] on li "Unlock package" at bounding box center [47, 137] width 35 height 8
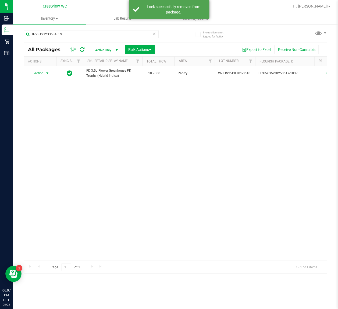
click at [38, 74] on span "Action" at bounding box center [36, 73] width 15 height 8
click at [41, 133] on li "Print package label" at bounding box center [51, 130] width 42 height 8
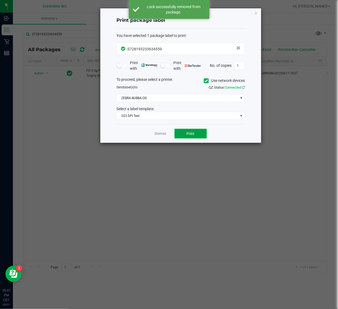
click at [189, 135] on span "Print" at bounding box center [191, 133] width 8 height 4
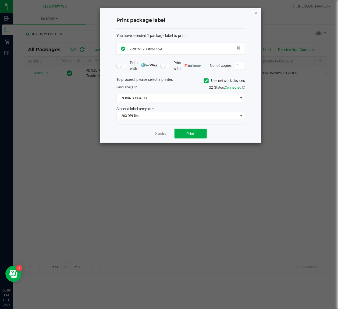
click at [255, 10] on icon "button" at bounding box center [256, 13] width 4 height 6
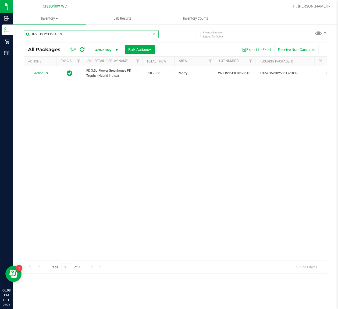
click at [112, 34] on input "0728193233634559" at bounding box center [91, 34] width 135 height 8
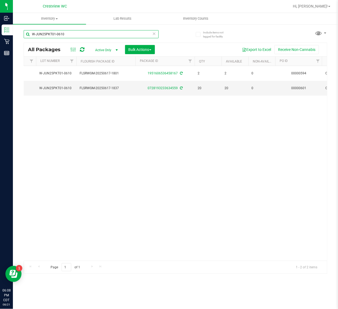
scroll to position [0, 148]
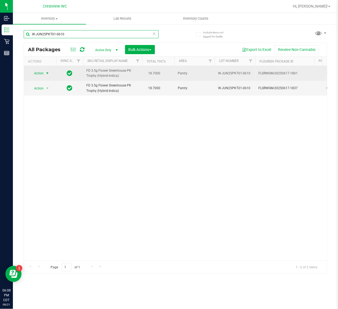
type input "W-JUN25PKT01-0610"
click at [45, 73] on span "select" at bounding box center [47, 73] width 4 height 4
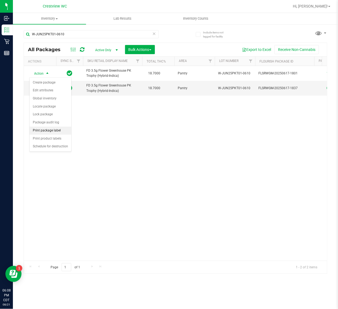
click at [46, 132] on li "Print package label" at bounding box center [51, 130] width 42 height 8
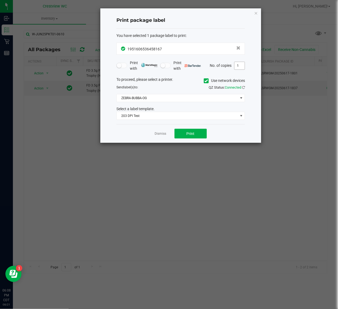
click at [238, 67] on input "1" at bounding box center [240, 66] width 10 height 8
type input "2"
click at [197, 138] on button "Print" at bounding box center [191, 134] width 32 height 10
drag, startPoint x: 257, startPoint y: 14, endPoint x: 216, endPoint y: 2, distance: 42.6
click at [257, 14] on icon "button" at bounding box center [256, 13] width 4 height 6
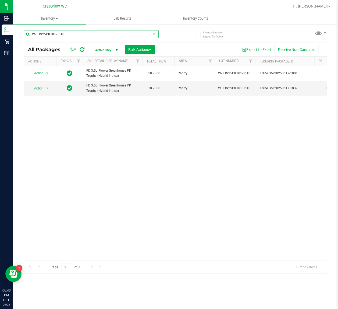
click at [84, 31] on input "W-JUN25PKT01-0610" at bounding box center [91, 34] width 135 height 8
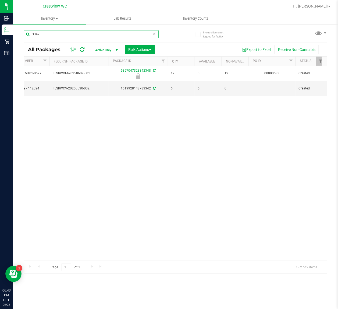
scroll to position [0, 209]
type input "3"
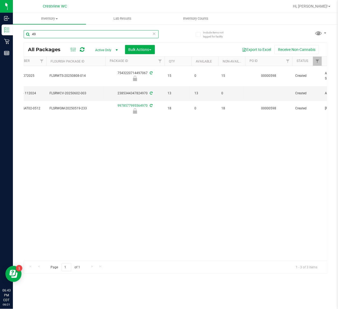
type input "4"
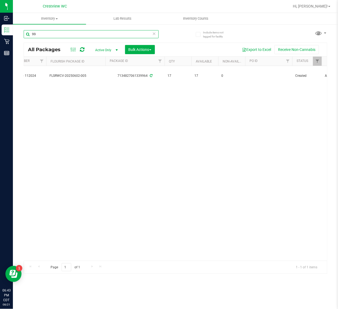
type input "9"
type input "6"
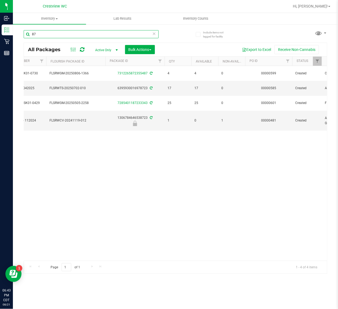
type input "8"
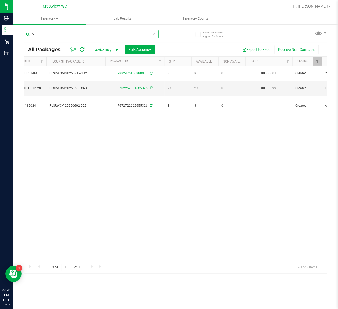
type input "5"
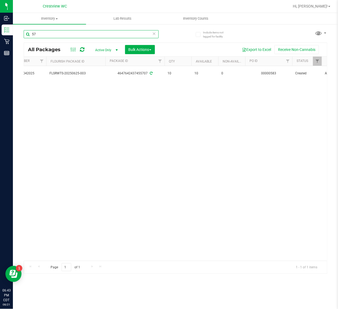
type input "5"
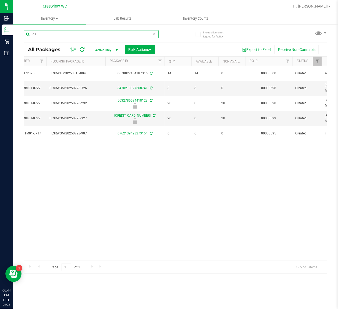
type input "7"
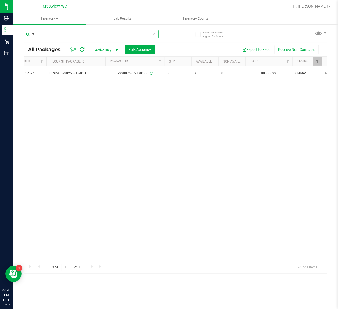
type input "9"
type input "5"
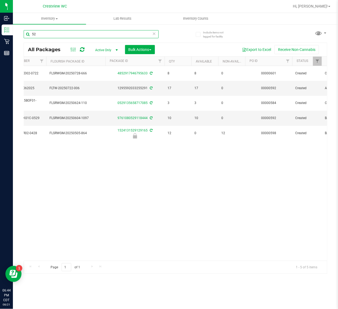
type input "5"
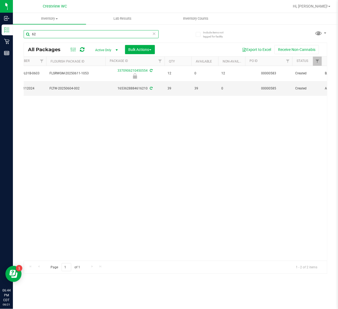
type input "6"
type input "9"
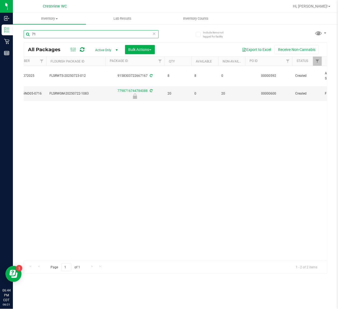
type input "7"
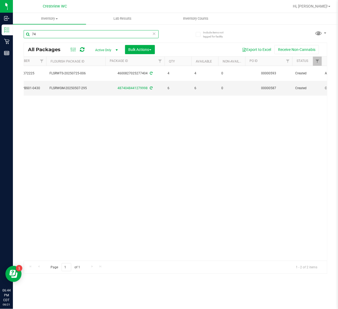
type input "7"
type input "2"
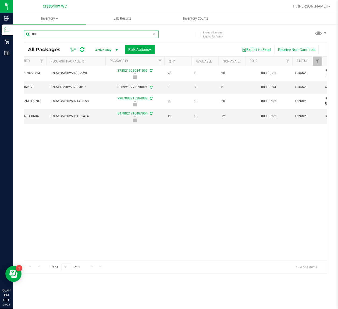
type input "8"
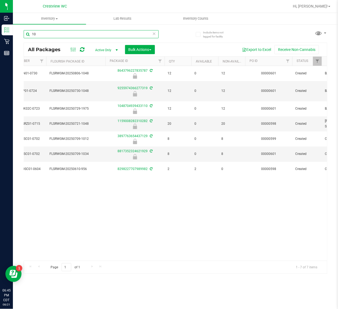
type input "1"
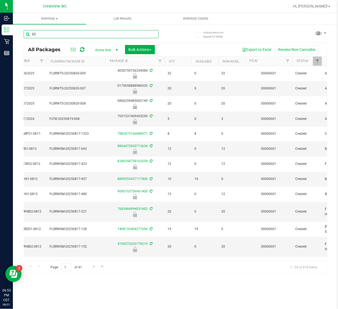
type input "0"
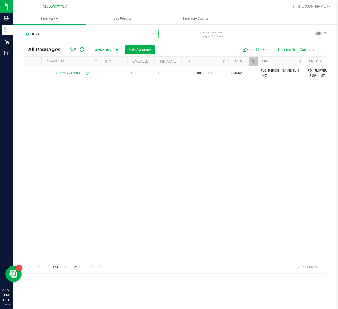
scroll to position [0, 93]
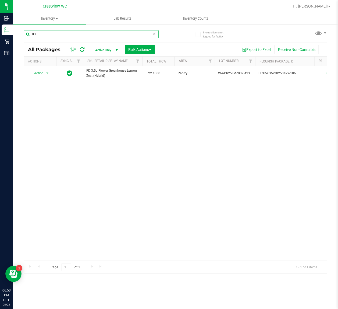
type input "0"
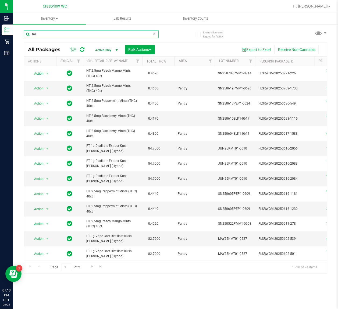
type input "m"
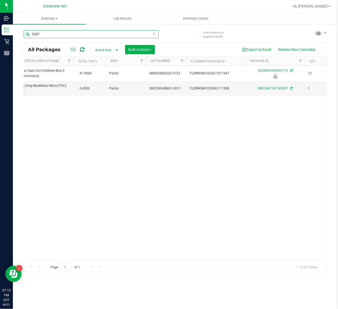
scroll to position [0, 157]
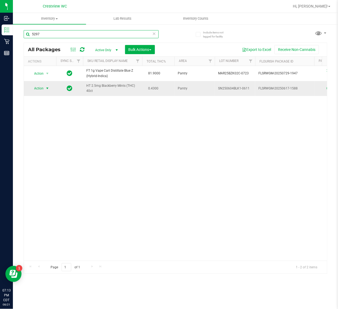
type input "5297"
click at [34, 89] on span "Action" at bounding box center [36, 88] width 15 height 8
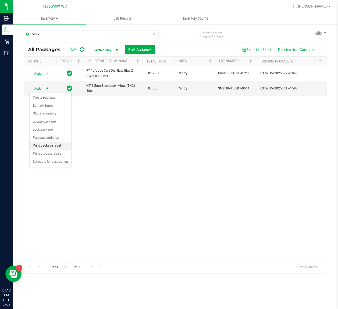
click at [48, 146] on li "Print package label" at bounding box center [51, 146] width 42 height 8
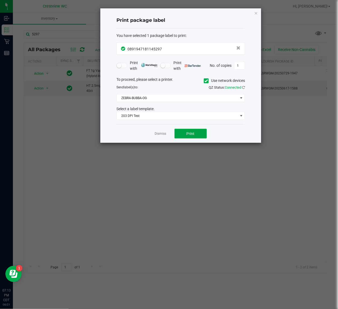
click at [191, 135] on span "Print" at bounding box center [191, 133] width 8 height 4
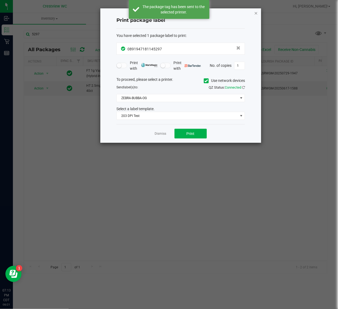
click at [256, 15] on icon "button" at bounding box center [256, 13] width 4 height 6
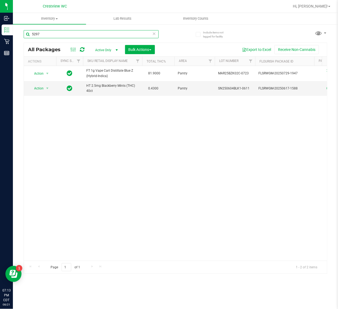
click at [90, 33] on input "5297" at bounding box center [91, 34] width 135 height 8
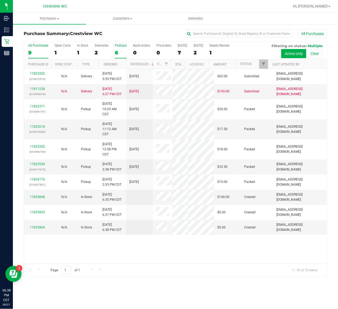
click at [116, 49] on div "6" at bounding box center [121, 52] width 12 height 6
click at [0, 0] on input "PickUps 6" at bounding box center [0, 0] width 0 height 0
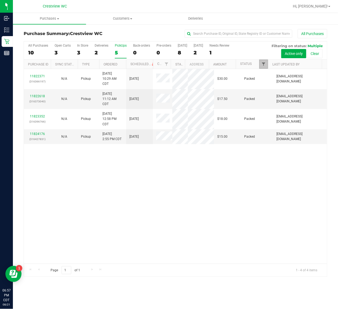
click at [265, 64] on span "Filter" at bounding box center [263, 64] width 4 height 4
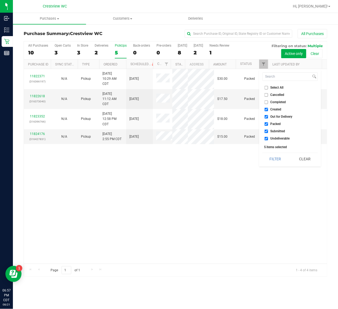
click at [267, 88] on input "Select All" at bounding box center [266, 87] width 3 height 3
checkbox input "true"
click at [267, 88] on input "Select All" at bounding box center [266, 87] width 3 height 3
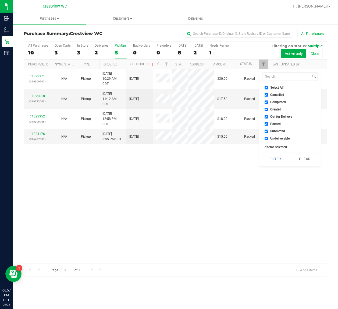
checkbox input "false"
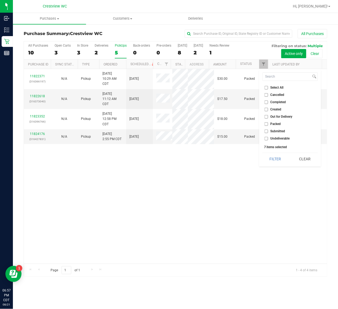
checkbox input "false"
click at [267, 131] on input "Submitted" at bounding box center [266, 130] width 3 height 3
checkbox input "true"
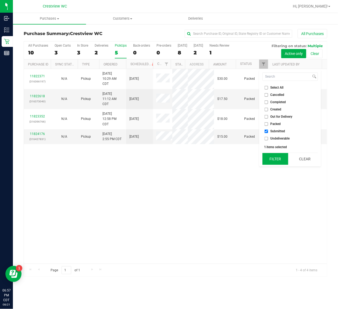
click at [269, 155] on button "Filter" at bounding box center [276, 159] width 26 height 12
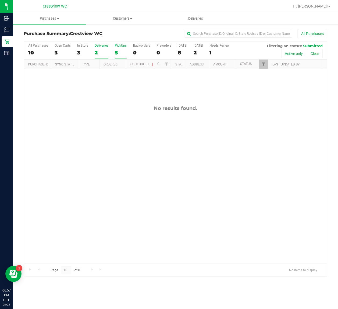
click at [96, 53] on div "2" at bounding box center [102, 52] width 14 height 6
click at [0, 0] on input "Deliveries 2" at bounding box center [0, 0] width 0 height 0
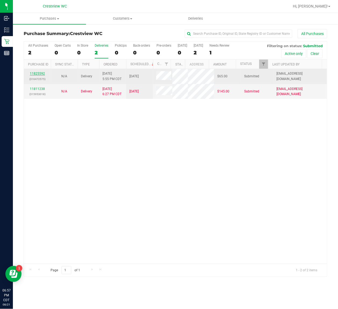
click at [40, 75] on link "11825592" at bounding box center [37, 74] width 15 height 4
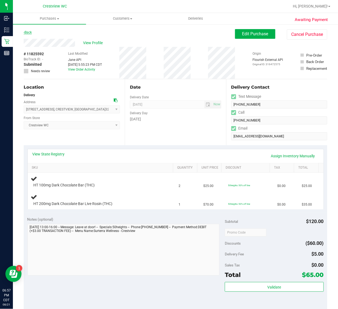
click at [30, 31] on link "Back" at bounding box center [28, 32] width 8 height 4
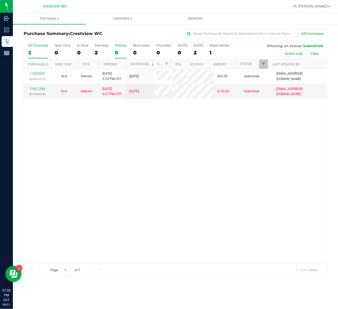
click at [118, 48] on label "PickUps 0" at bounding box center [121, 51] width 12 height 15
click at [0, 0] on input "PickUps 0" at bounding box center [0, 0] width 0 height 0
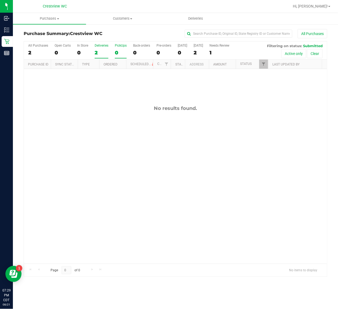
click at [96, 51] on div "2" at bounding box center [102, 52] width 14 height 6
click at [0, 0] on input "Deliveries 2" at bounding box center [0, 0] width 0 height 0
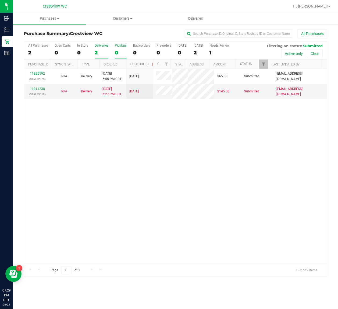
click at [120, 48] on label "PickUps 0" at bounding box center [121, 51] width 12 height 15
click at [0, 0] on input "PickUps 0" at bounding box center [0, 0] width 0 height 0
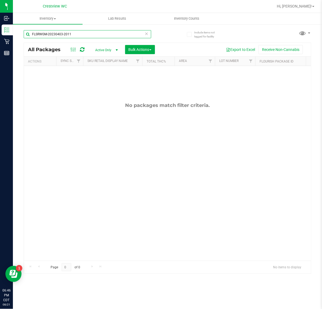
click at [100, 34] on input "FLSRWGM-20230403-2011" at bounding box center [88, 34] width 128 height 8
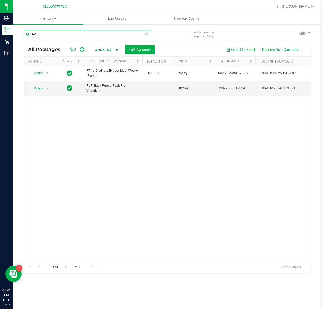
type input "6"
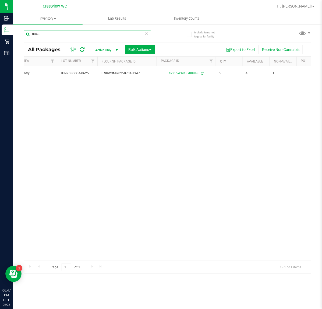
scroll to position [0, 144]
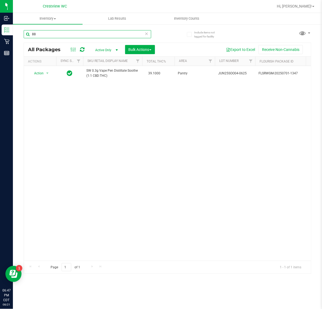
type input "8"
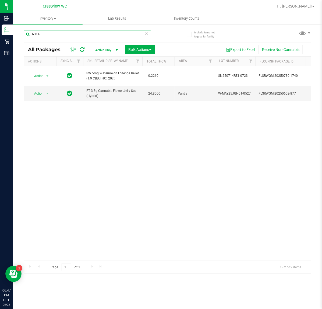
scroll to position [0, 65]
type input "6"
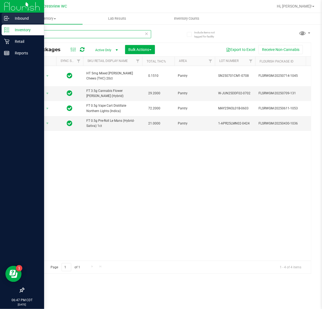
type input "1"
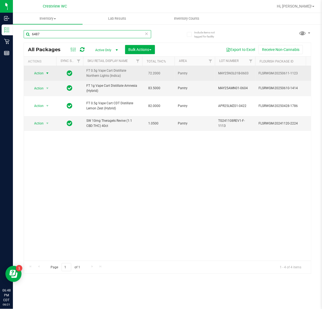
type input "6487"
click at [34, 75] on span "Action" at bounding box center [36, 73] width 15 height 8
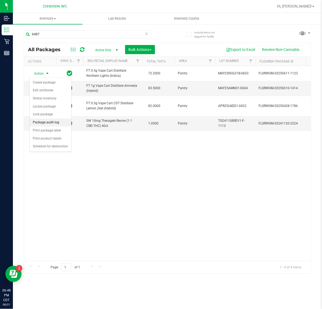
click at [47, 124] on li "Package audit log" at bounding box center [51, 122] width 42 height 8
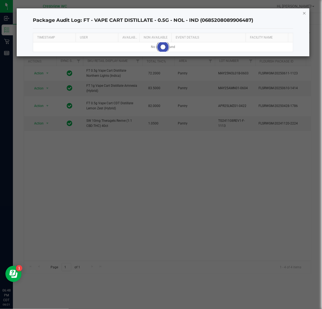
click at [305, 12] on icon "button" at bounding box center [305, 13] width 4 height 6
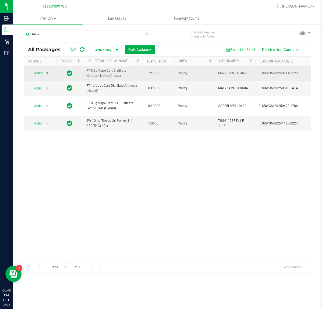
click at [41, 74] on span "Action" at bounding box center [36, 73] width 15 height 8
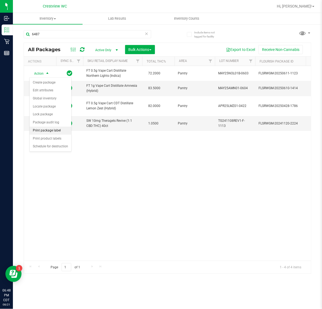
click at [46, 130] on li "Print package label" at bounding box center [51, 130] width 42 height 8
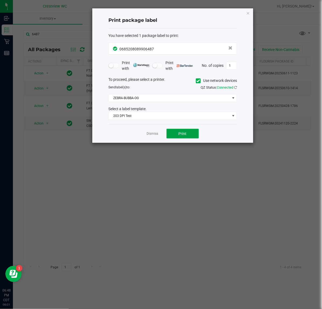
click at [187, 134] on button "Print" at bounding box center [183, 134] width 32 height 10
click at [247, 12] on icon "button" at bounding box center [248, 13] width 4 height 6
